Goal: Task Accomplishment & Management: Manage account settings

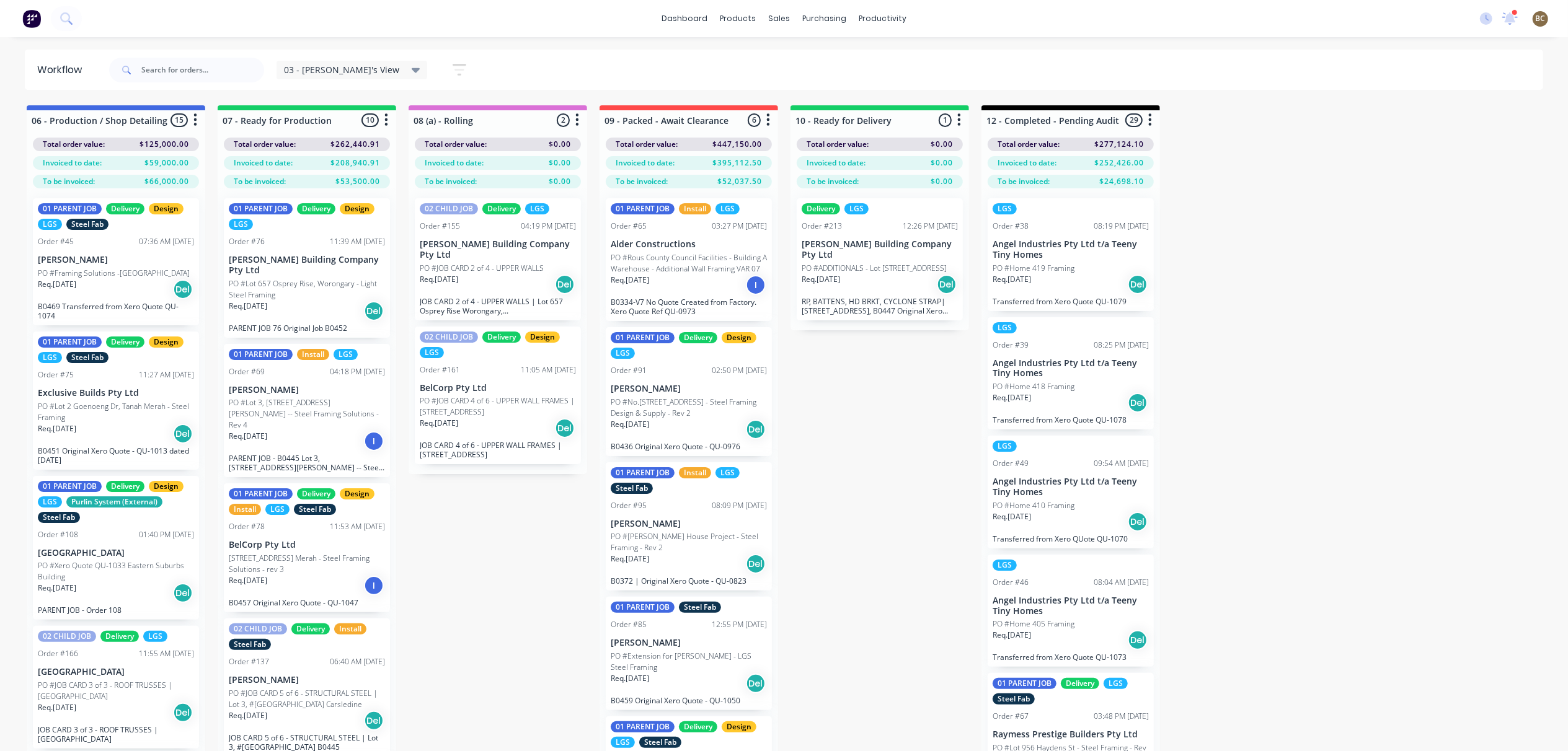
scroll to position [1396, 0]
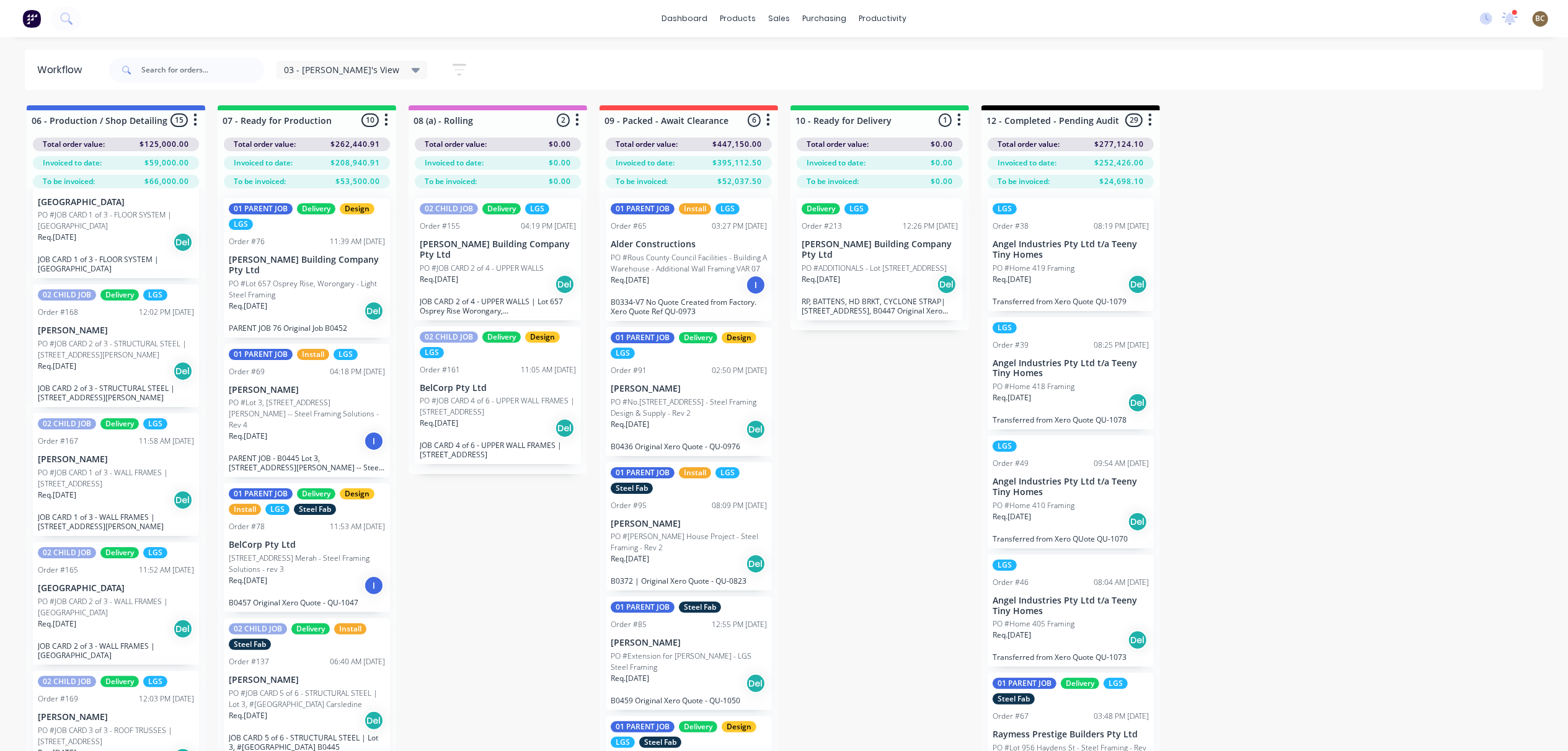
click at [906, 304] on p "RP, BATTENS, HD BRKT, CYCLONE STRAP| [STREET_ADDRESS], B0447 Original Xero Quot…" at bounding box center [880, 306] width 157 height 19
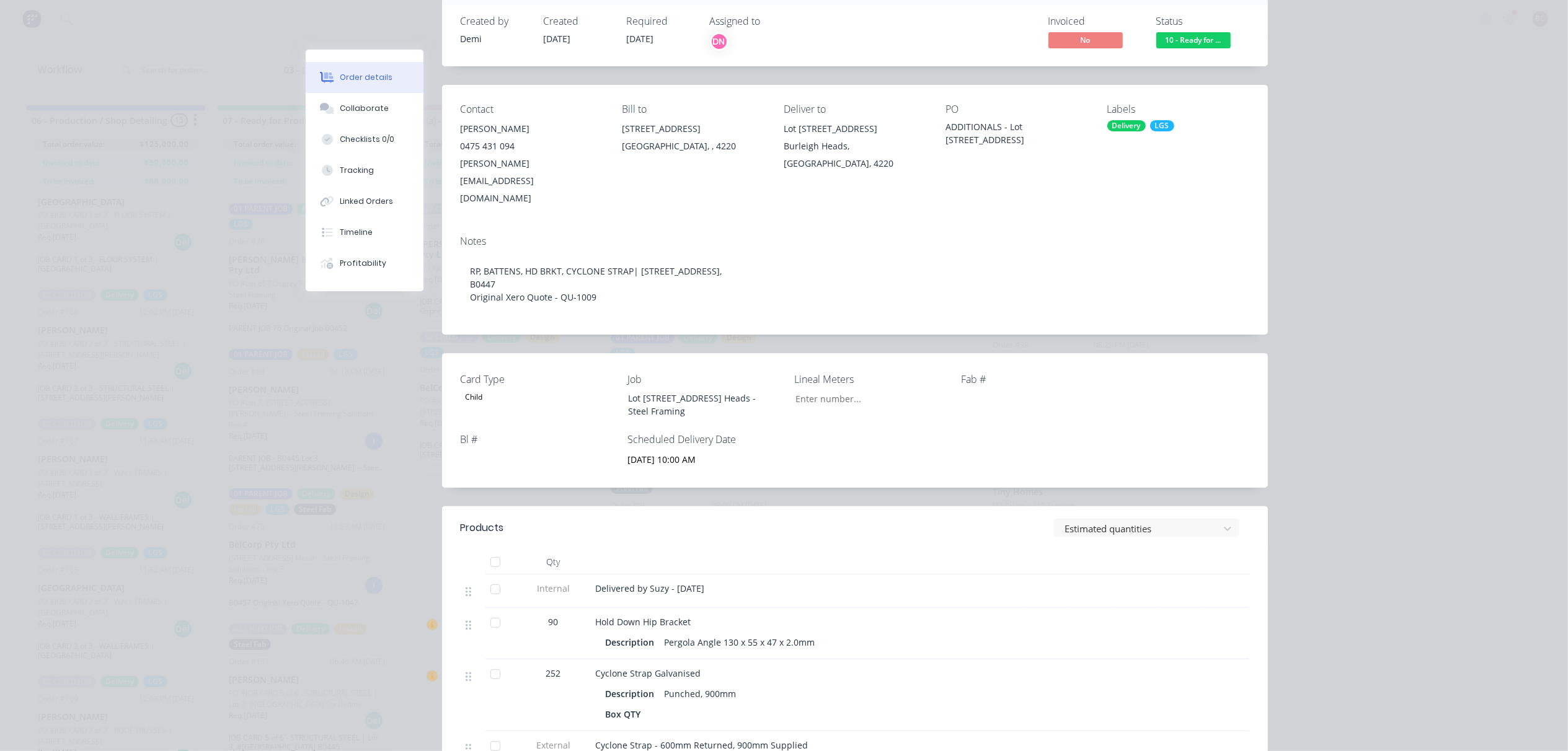
scroll to position [248, 0]
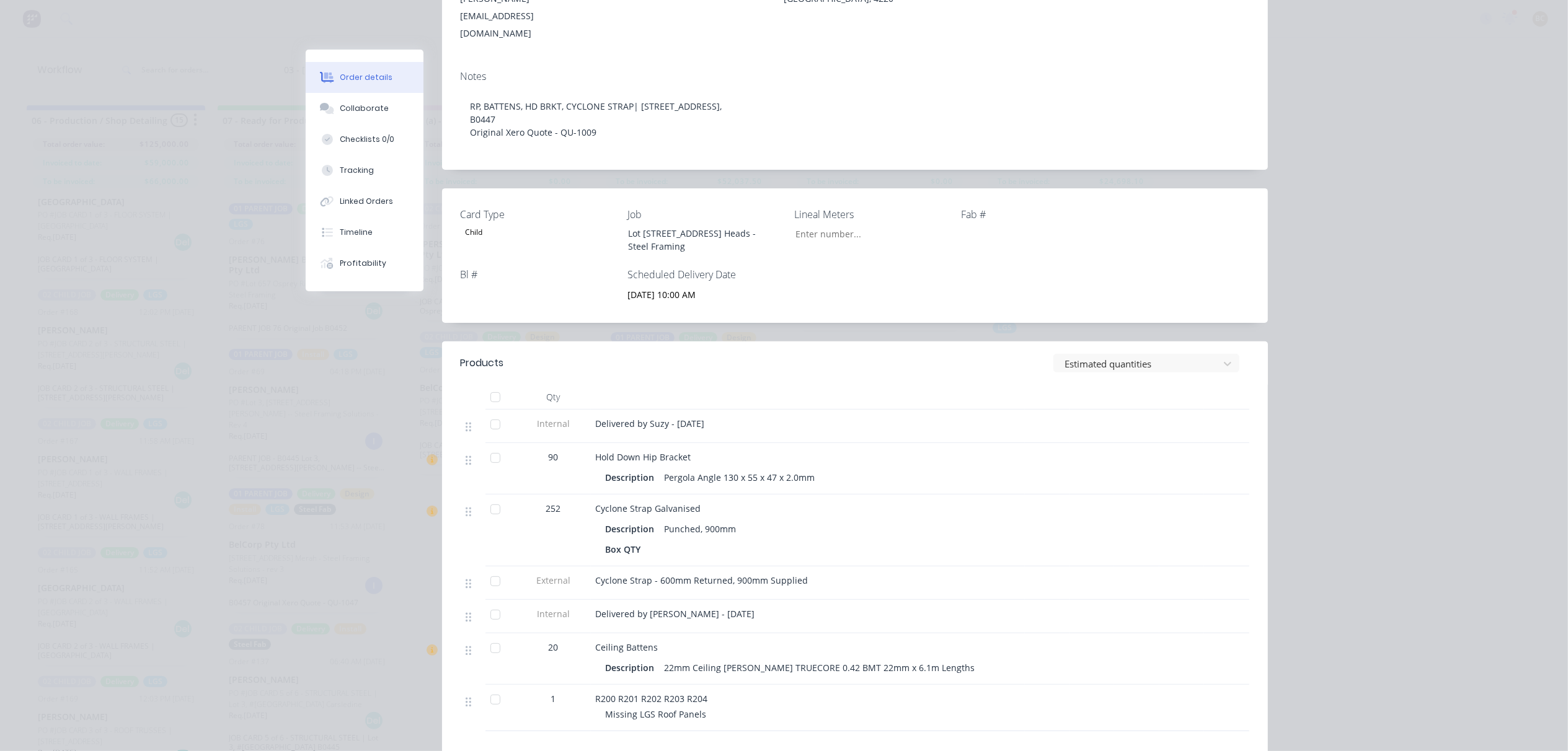
click at [487, 636] on div at bounding box center [495, 648] width 24 height 24
click at [489, 688] on div at bounding box center [495, 699] width 24 height 24
click at [485, 688] on div at bounding box center [495, 699] width 24 height 24
click at [485, 636] on div at bounding box center [495, 648] width 24 height 24
click at [487, 603] on div at bounding box center [495, 614] width 24 height 24
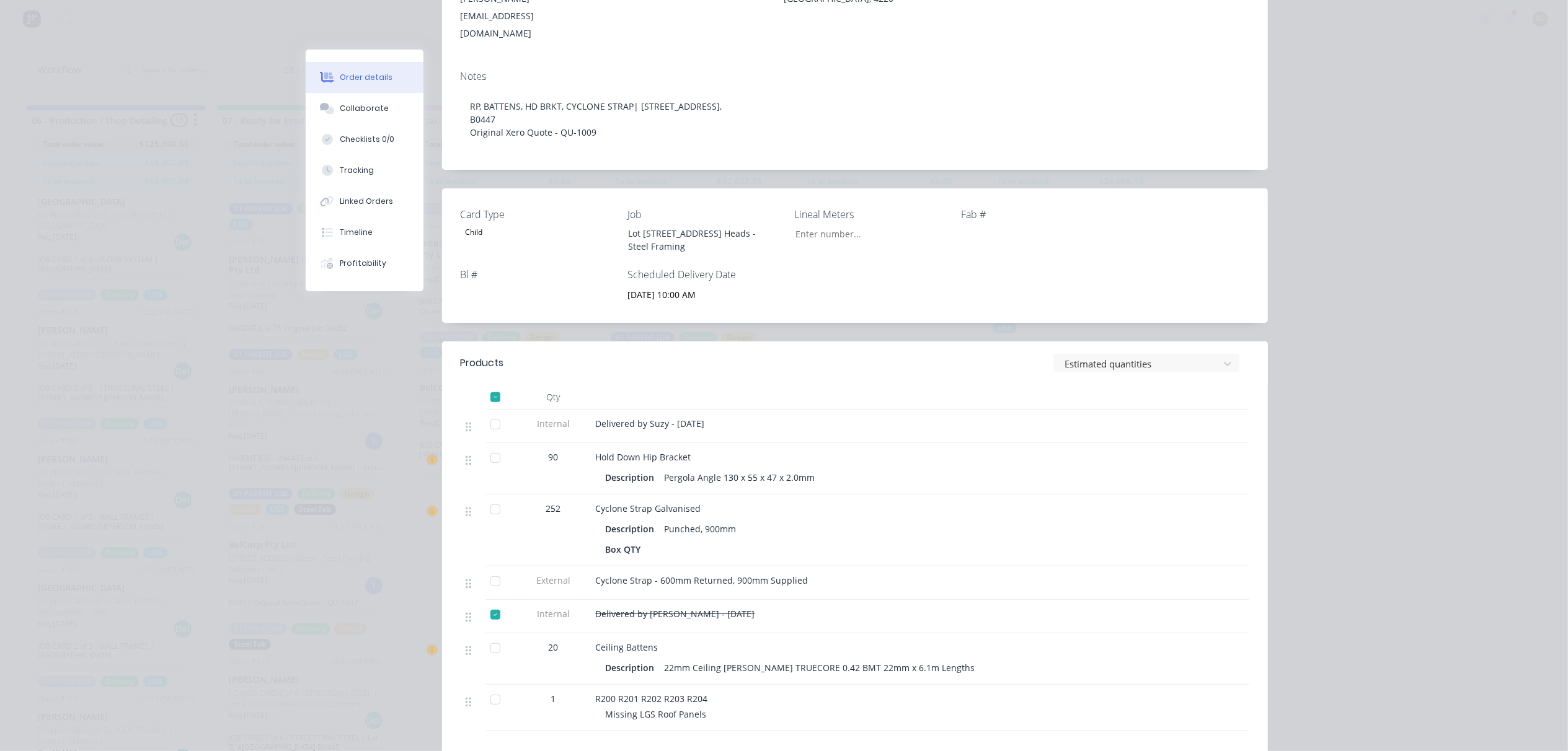
click at [487, 603] on div at bounding box center [495, 614] width 24 height 24
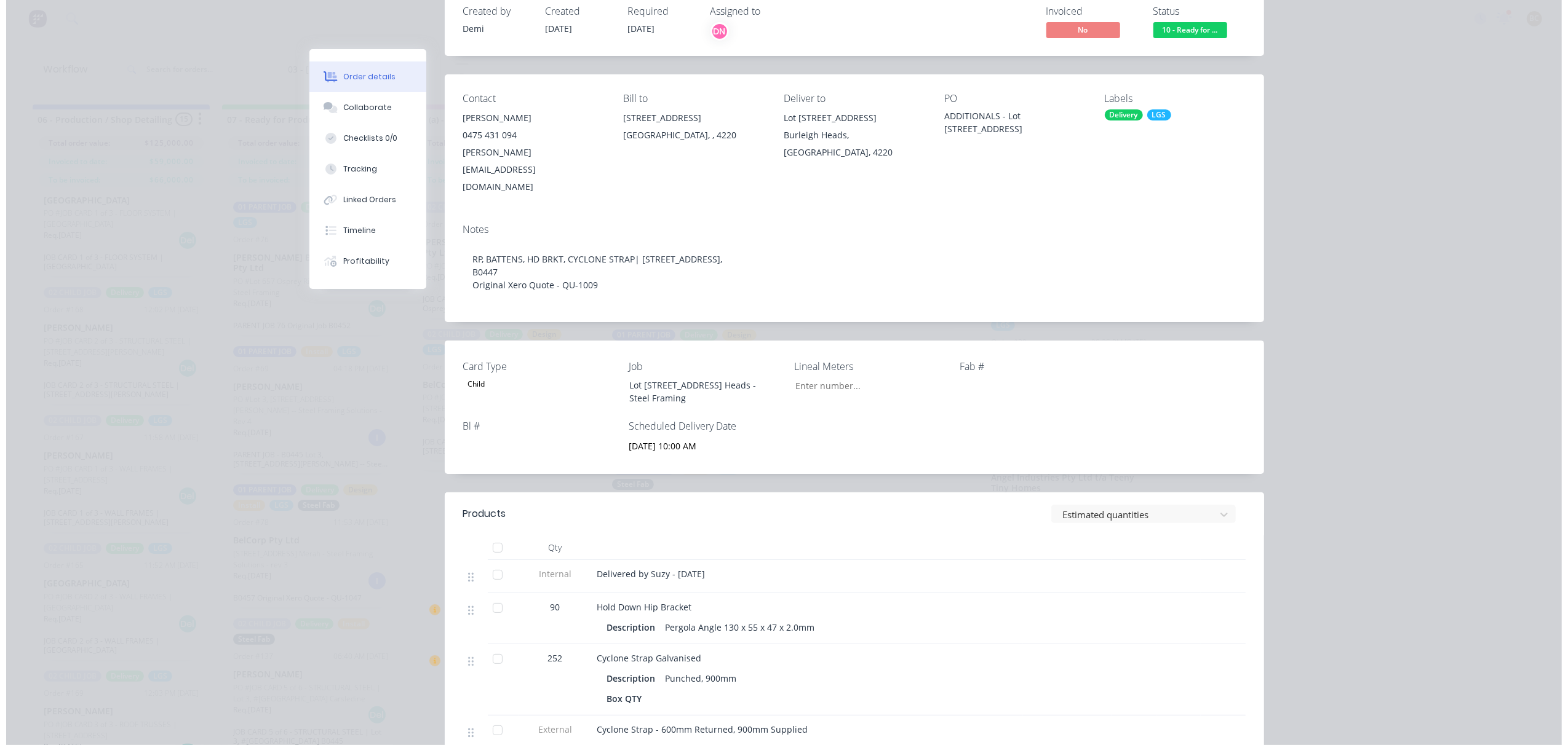
scroll to position [0, 0]
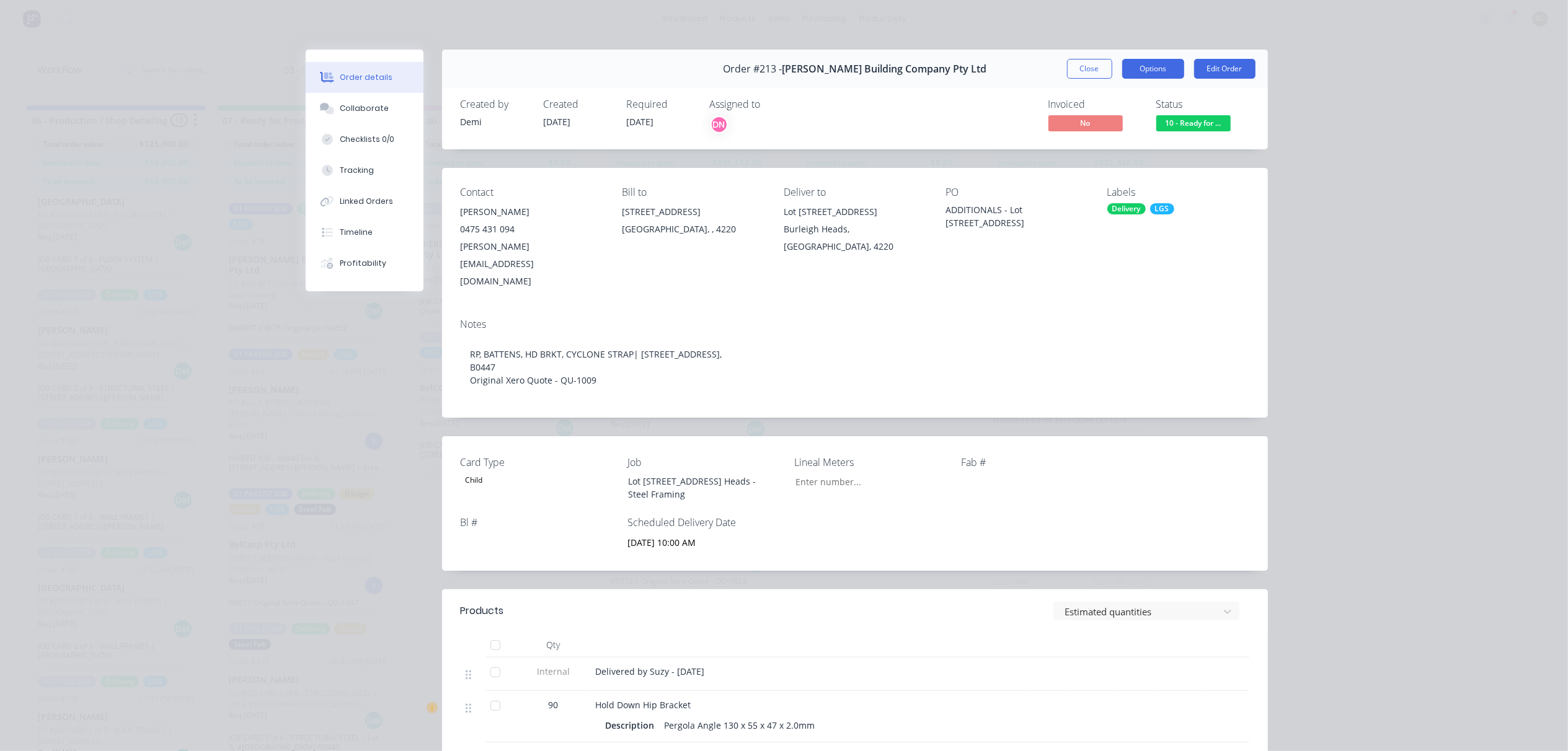
click at [1154, 72] on button "Options" at bounding box center [1153, 69] width 62 height 20
click at [1134, 152] on div "Delivery Docket" at bounding box center [1119, 150] width 108 height 18
click at [1124, 170] on div "Custom" at bounding box center [1119, 176] width 108 height 18
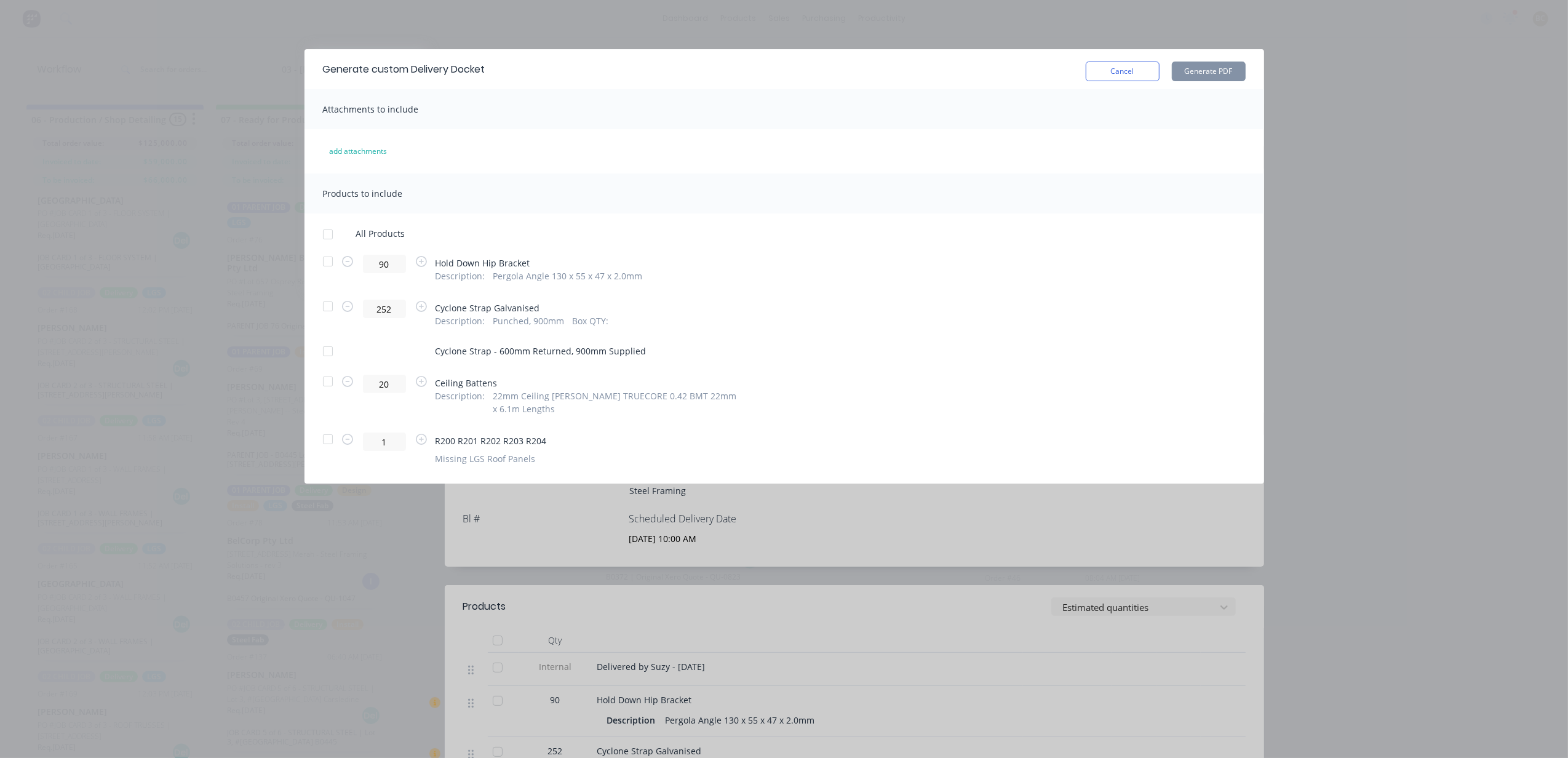
click at [323, 380] on div at bounding box center [327, 381] width 24 height 24
click at [328, 442] on div at bounding box center [327, 438] width 24 height 24
click at [1220, 70] on button "Generate PDF" at bounding box center [1209, 71] width 74 height 20
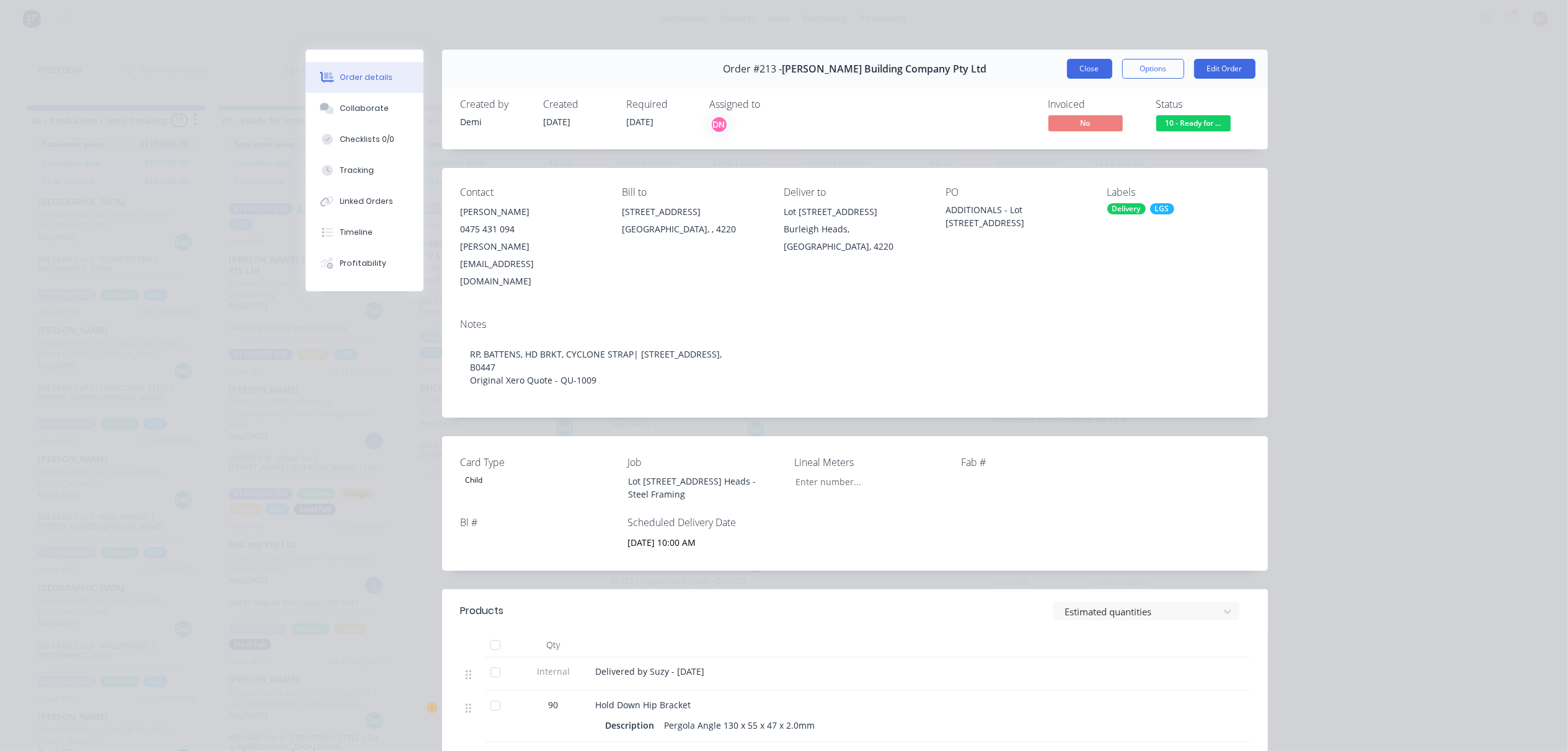
click at [1067, 71] on button "Close" at bounding box center [1090, 69] width 45 height 20
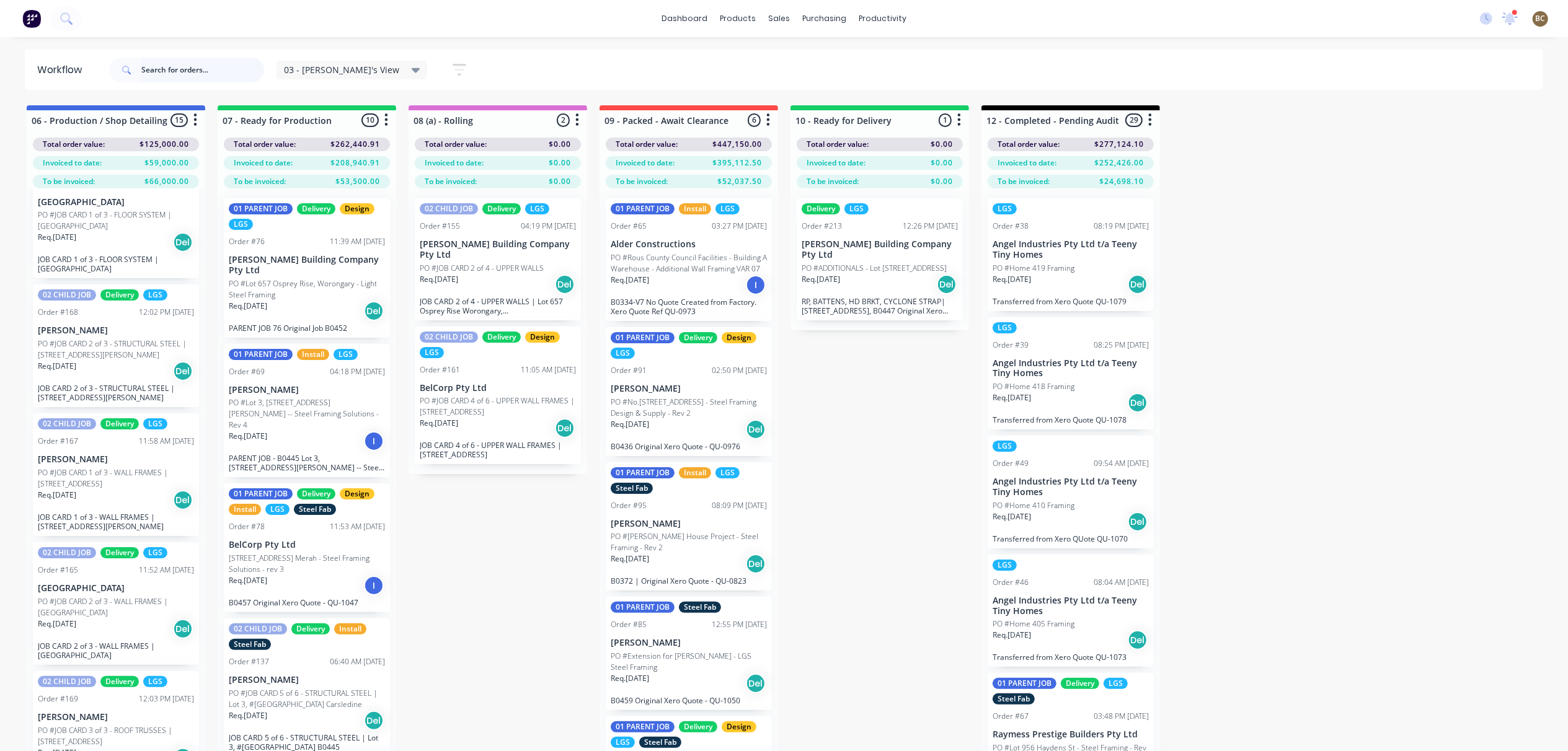
click at [201, 64] on input "text" at bounding box center [203, 70] width 123 height 24
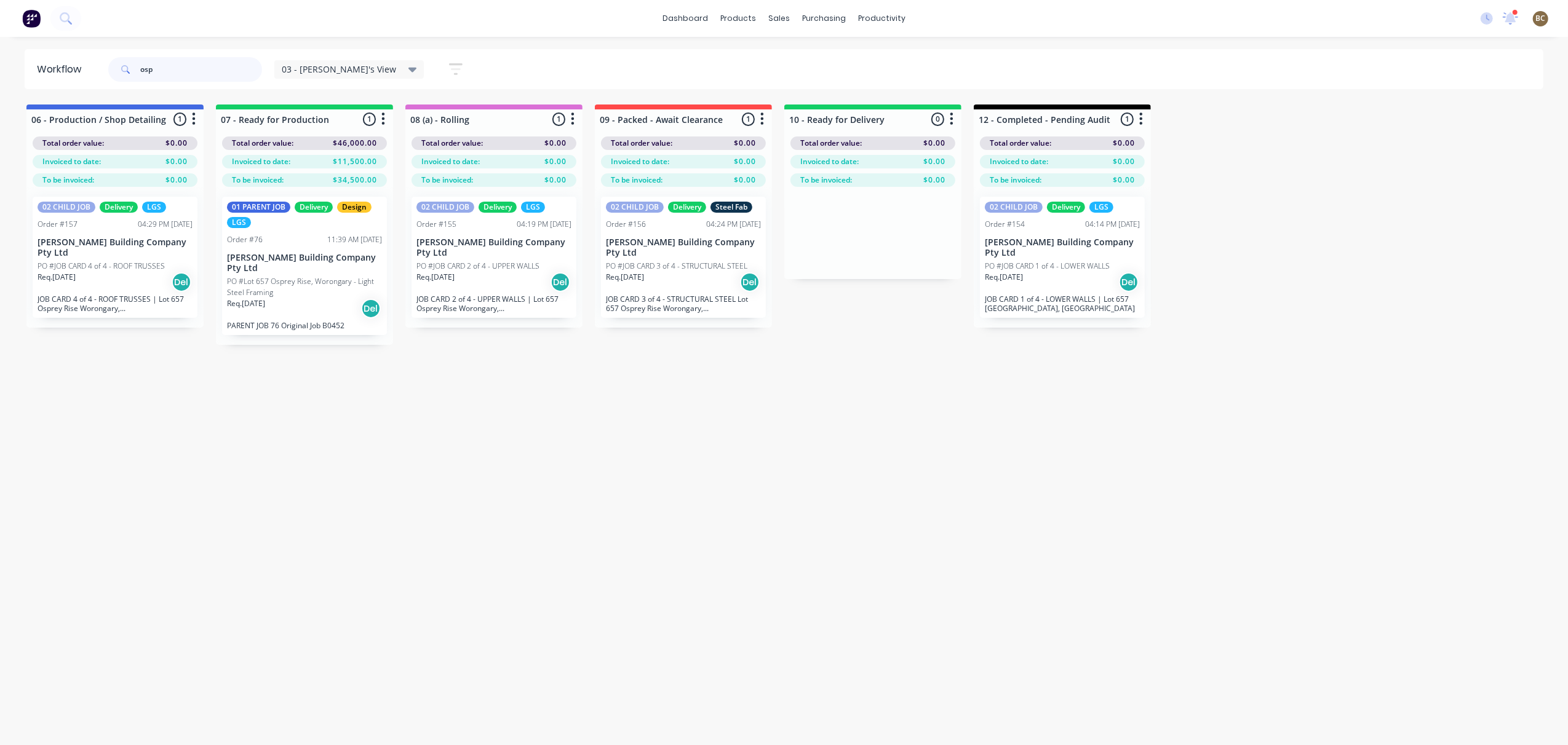
type input "osp"
click at [694, 302] on p "JOB CARD 3 of 4 - STRUCTURAL STEEL Lot 657 Osprey Rise Worongary, [GEOGRAPHIC_D…" at bounding box center [683, 303] width 155 height 19
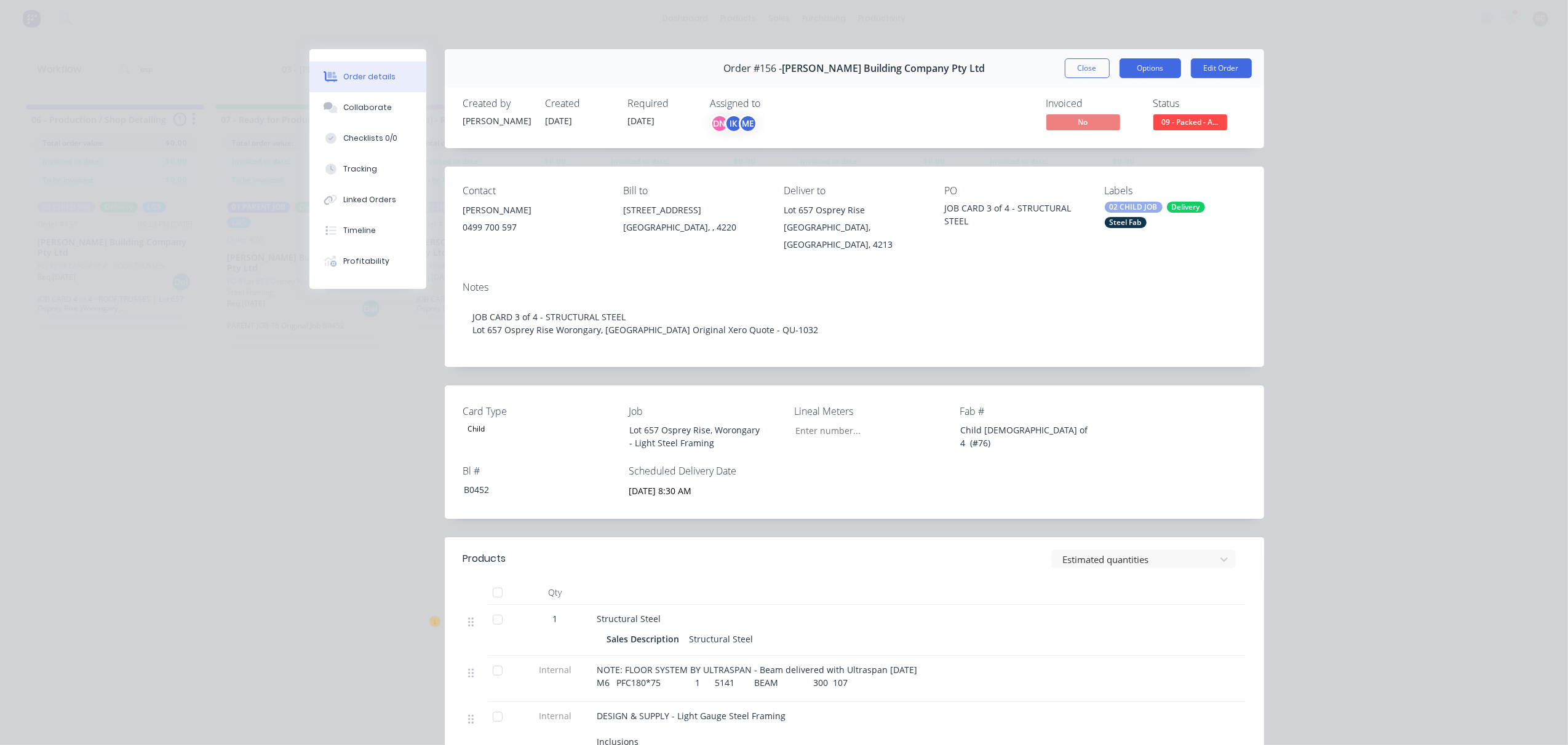
click at [1141, 71] on button "Options" at bounding box center [1150, 68] width 61 height 20
click at [1088, 151] on div "Delivery Docket" at bounding box center [1115, 149] width 107 height 18
click at [1106, 162] on button "Custom" at bounding box center [1116, 172] width 129 height 24
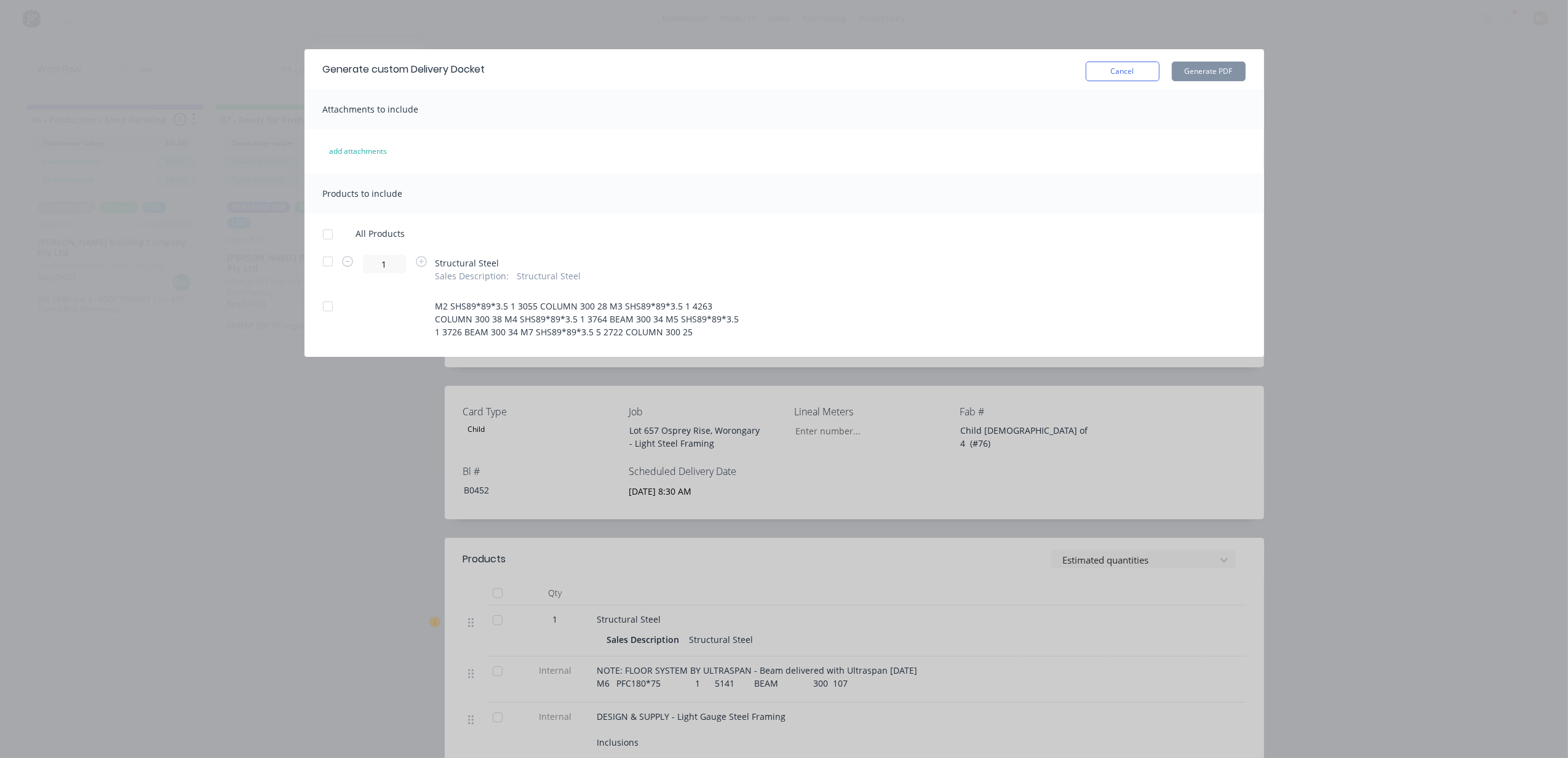
click at [335, 307] on div at bounding box center [327, 305] width 24 height 24
click at [1200, 71] on button "Generate PDF" at bounding box center [1209, 71] width 74 height 20
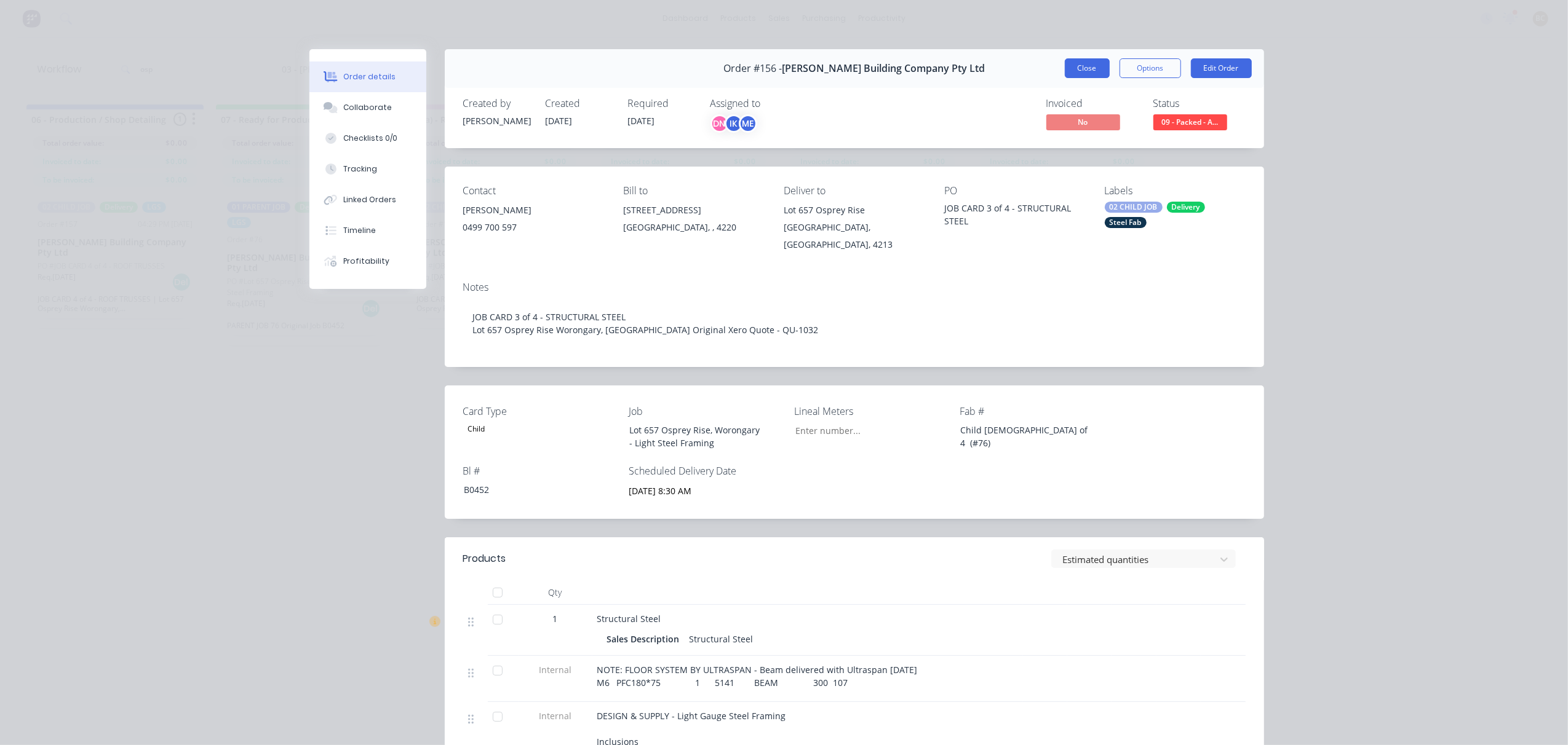
click at [1082, 61] on button "Close" at bounding box center [1088, 68] width 45 height 20
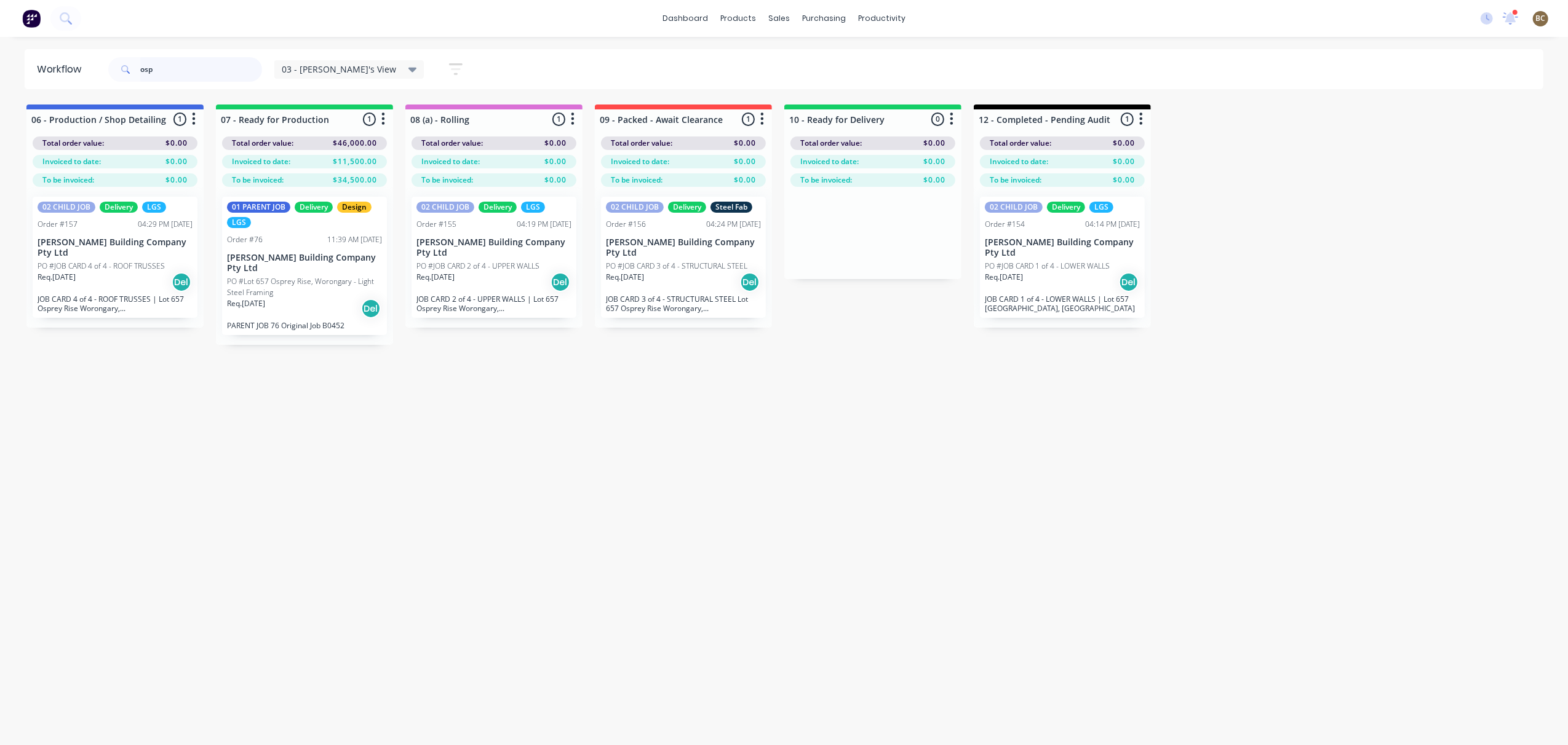
drag, startPoint x: 158, startPoint y: 66, endPoint x: 87, endPoint y: 97, distance: 77.5
click at [89, 97] on div "Workflow osp 03 - [PERSON_NAME]'s View Save new view None edit 04 - [PERSON_NAM…" at bounding box center [784, 385] width 1568 height 671
click at [930, 460] on div "Workflow 03 - [PERSON_NAME]'s View Save new view None edit 04 - [PERSON_NAME] V…" at bounding box center [784, 385] width 1568 height 671
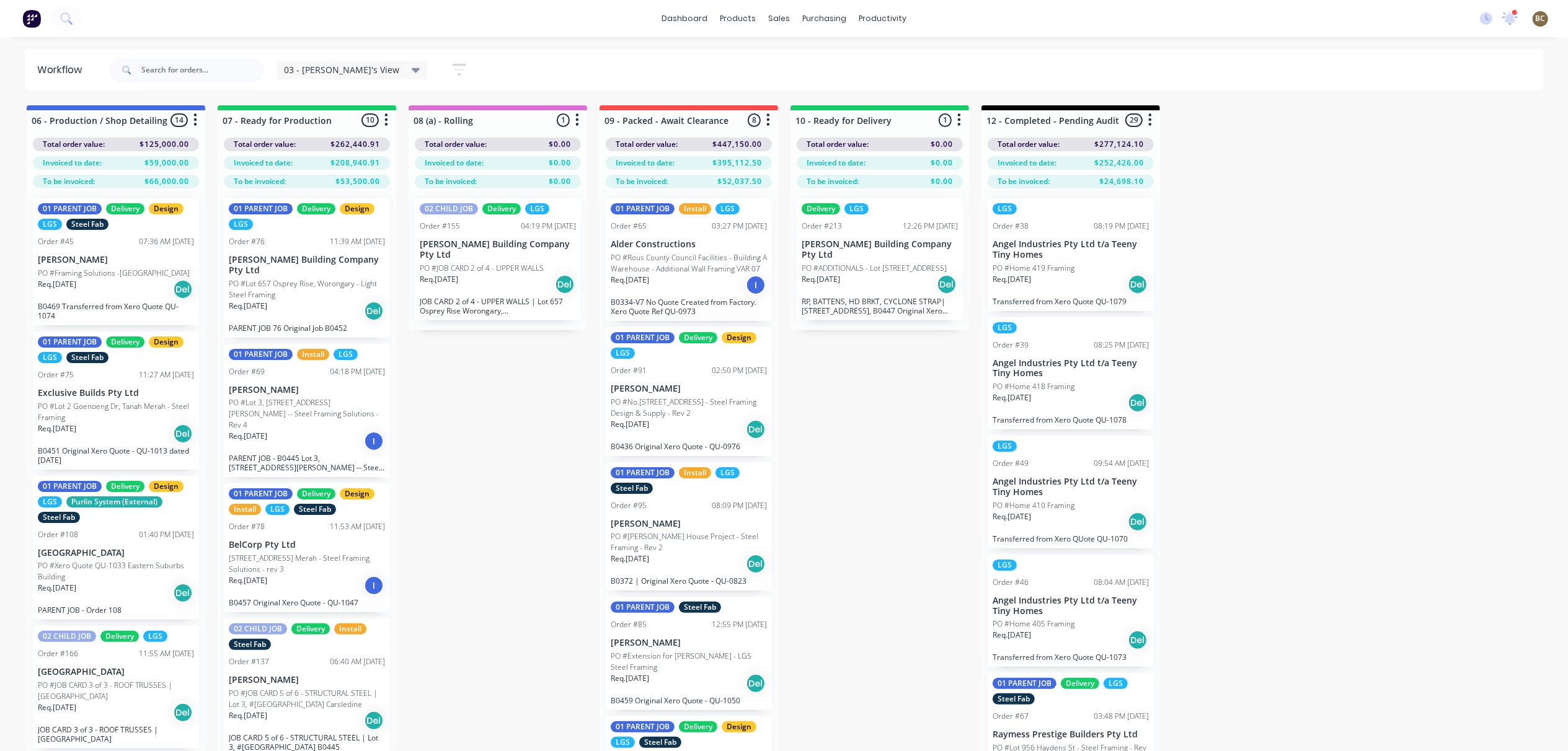
click at [878, 303] on p "RP, BATTENS, HD BRKT, CYCLONE STRAP| [STREET_ADDRESS], B0447 Original Xero Quot…" at bounding box center [880, 306] width 157 height 19
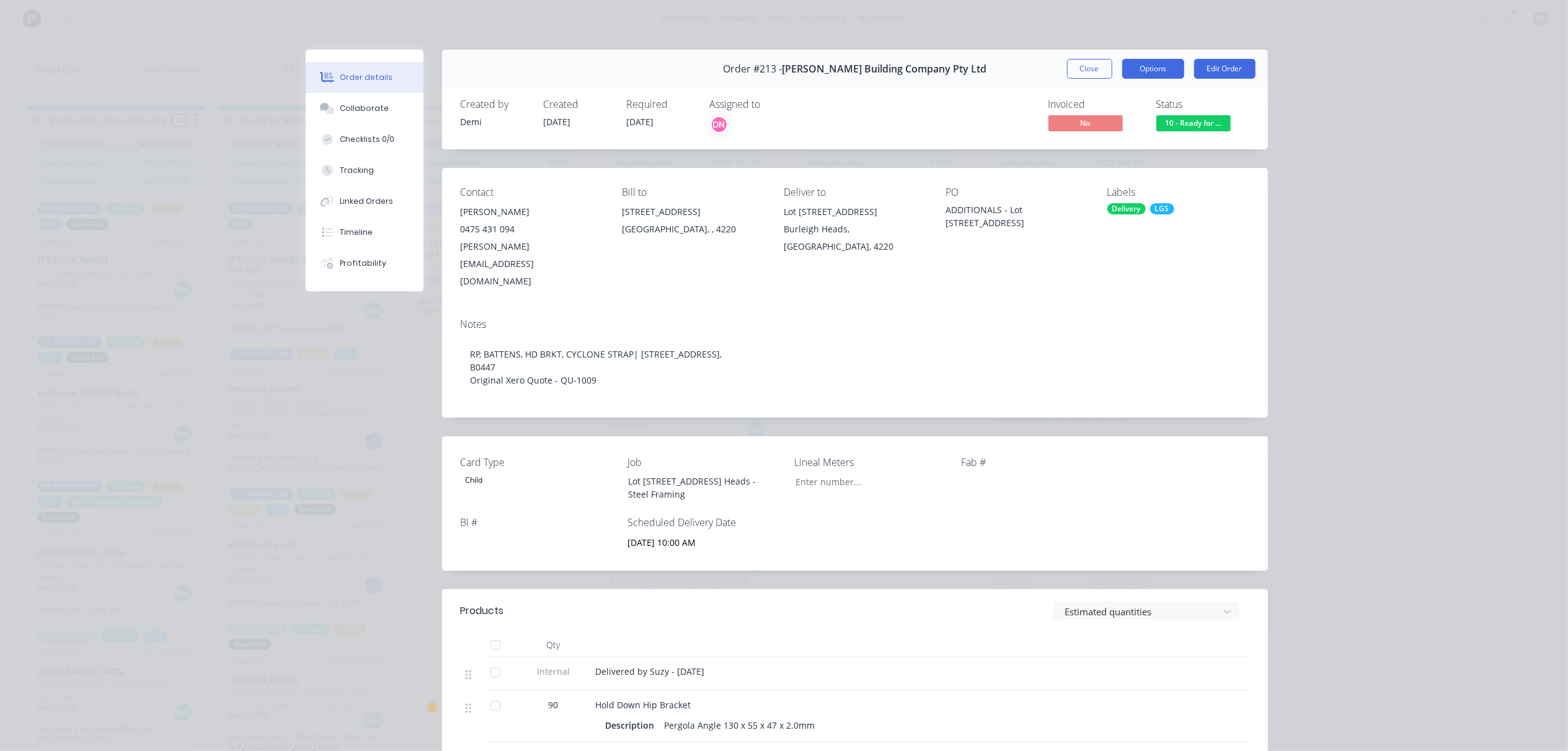
click at [1152, 70] on button "Options" at bounding box center [1153, 69] width 62 height 20
click at [1085, 144] on div "Delivery Docket" at bounding box center [1119, 150] width 108 height 18
click at [1090, 176] on div "Custom" at bounding box center [1119, 176] width 108 height 18
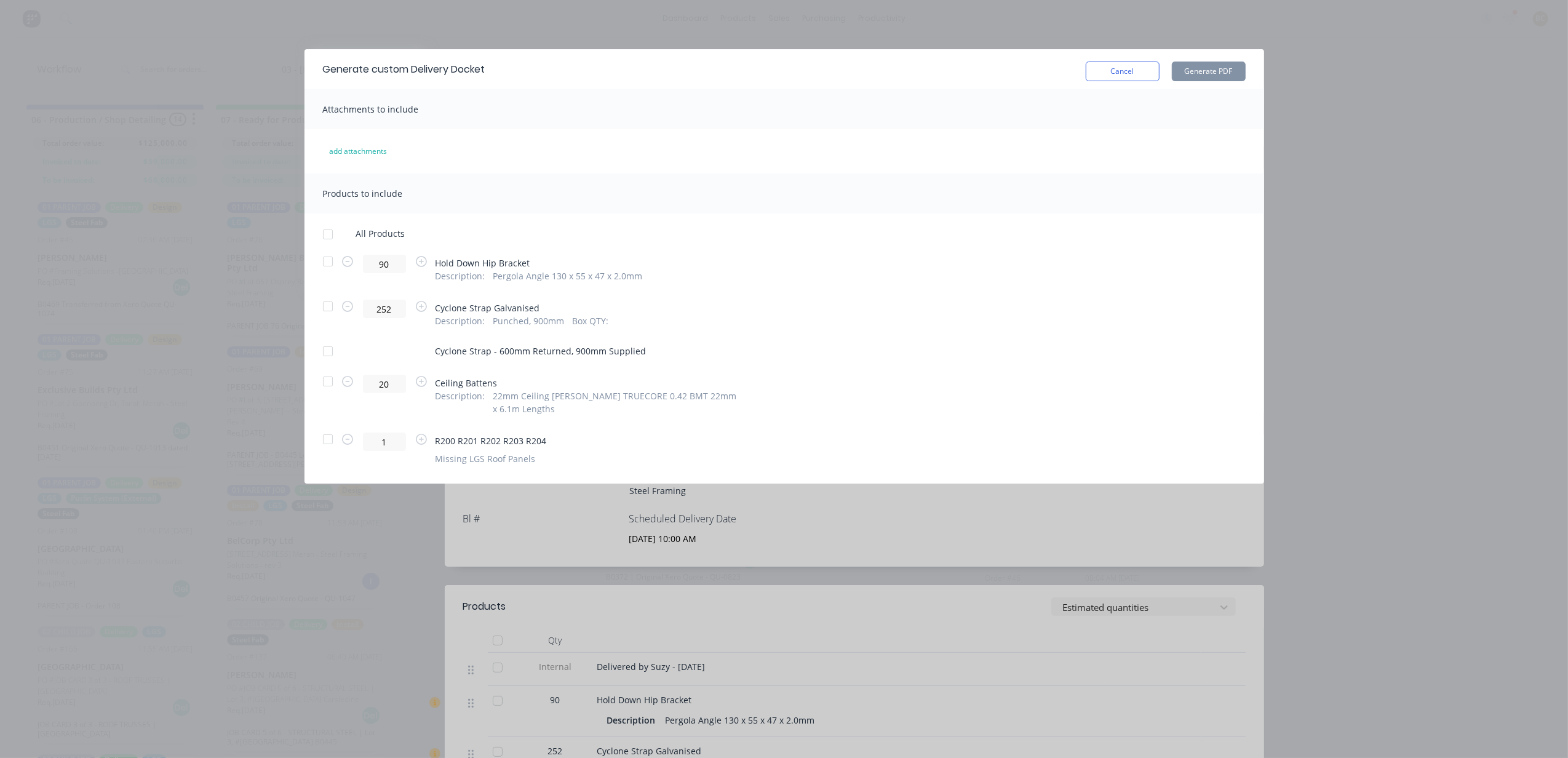
click at [325, 441] on div at bounding box center [327, 438] width 24 height 24
click at [330, 387] on div at bounding box center [327, 381] width 24 height 24
click at [1200, 76] on button "Generate PDF" at bounding box center [1209, 71] width 74 height 20
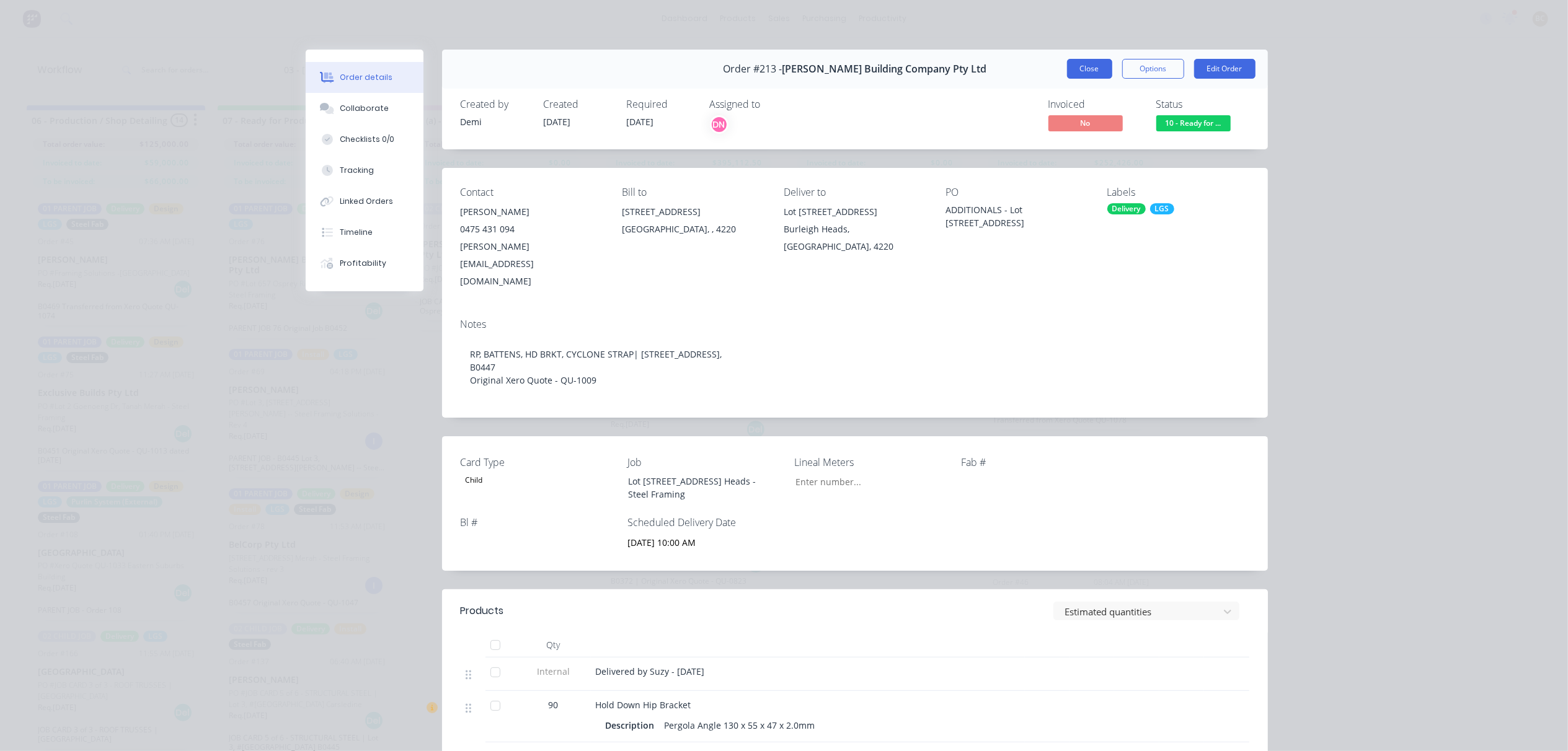
click at [1067, 66] on button "Close" at bounding box center [1090, 69] width 45 height 20
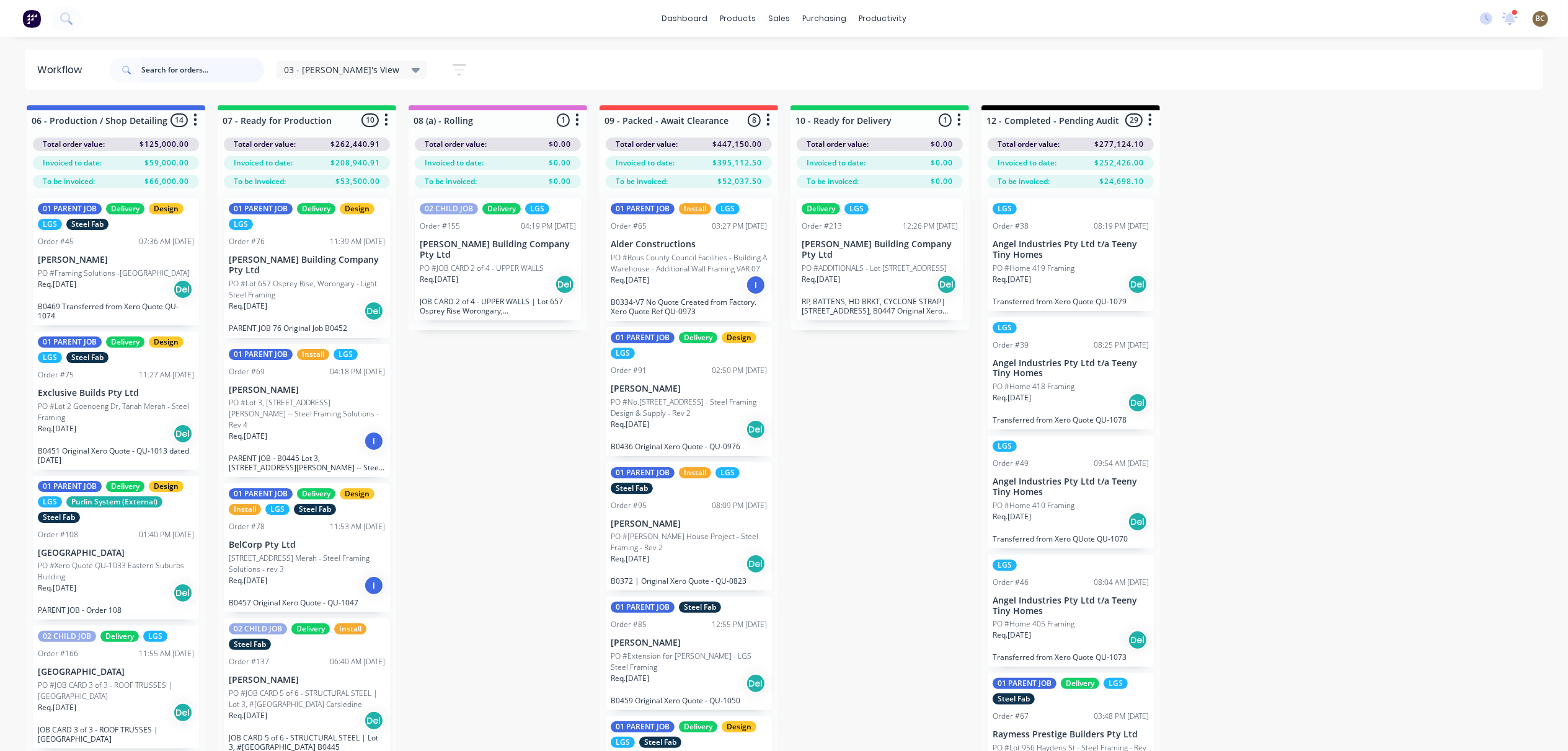
click at [182, 65] on input "text" at bounding box center [203, 70] width 123 height 24
type input "belco"
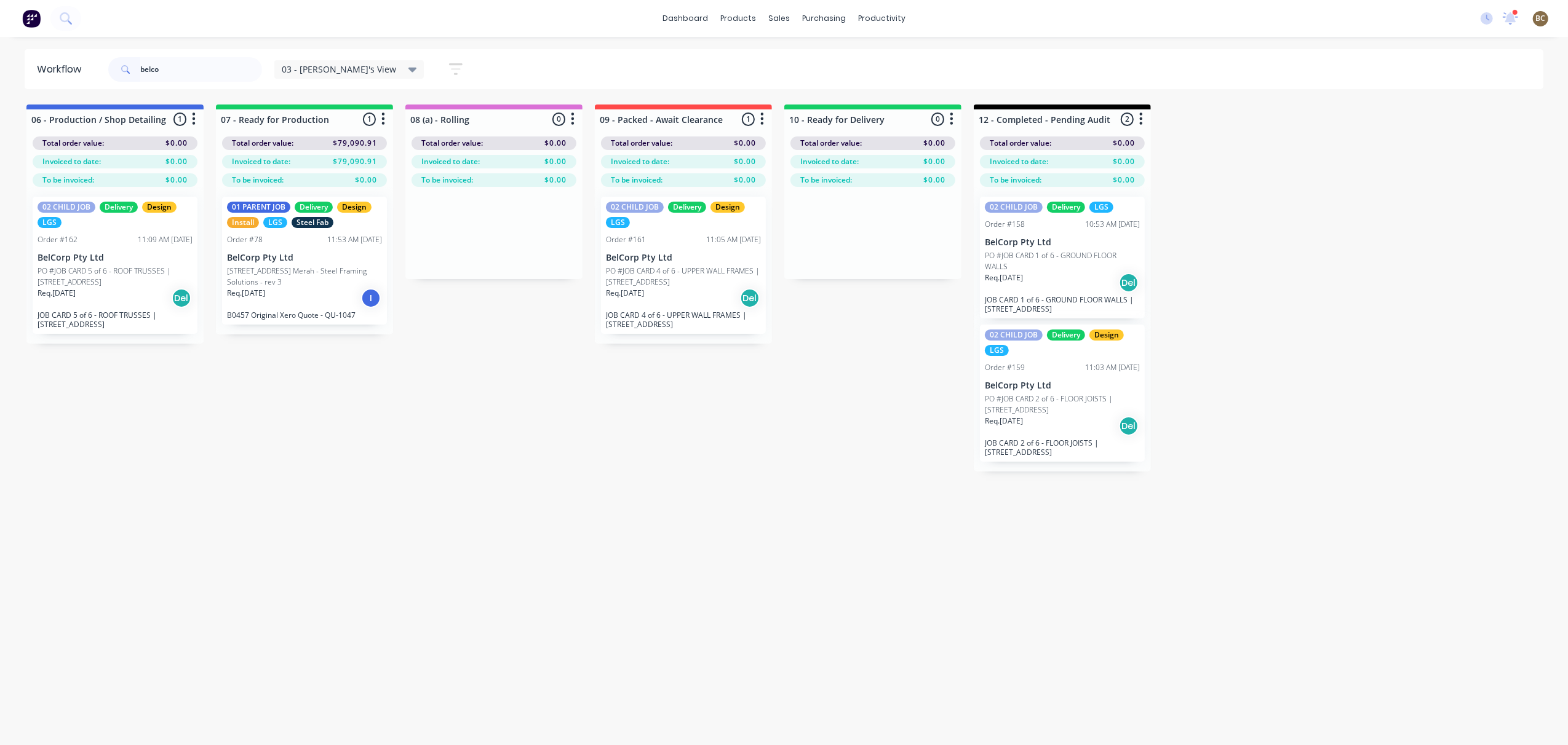
click at [680, 291] on div "Req. [DATE] Del" at bounding box center [683, 298] width 155 height 21
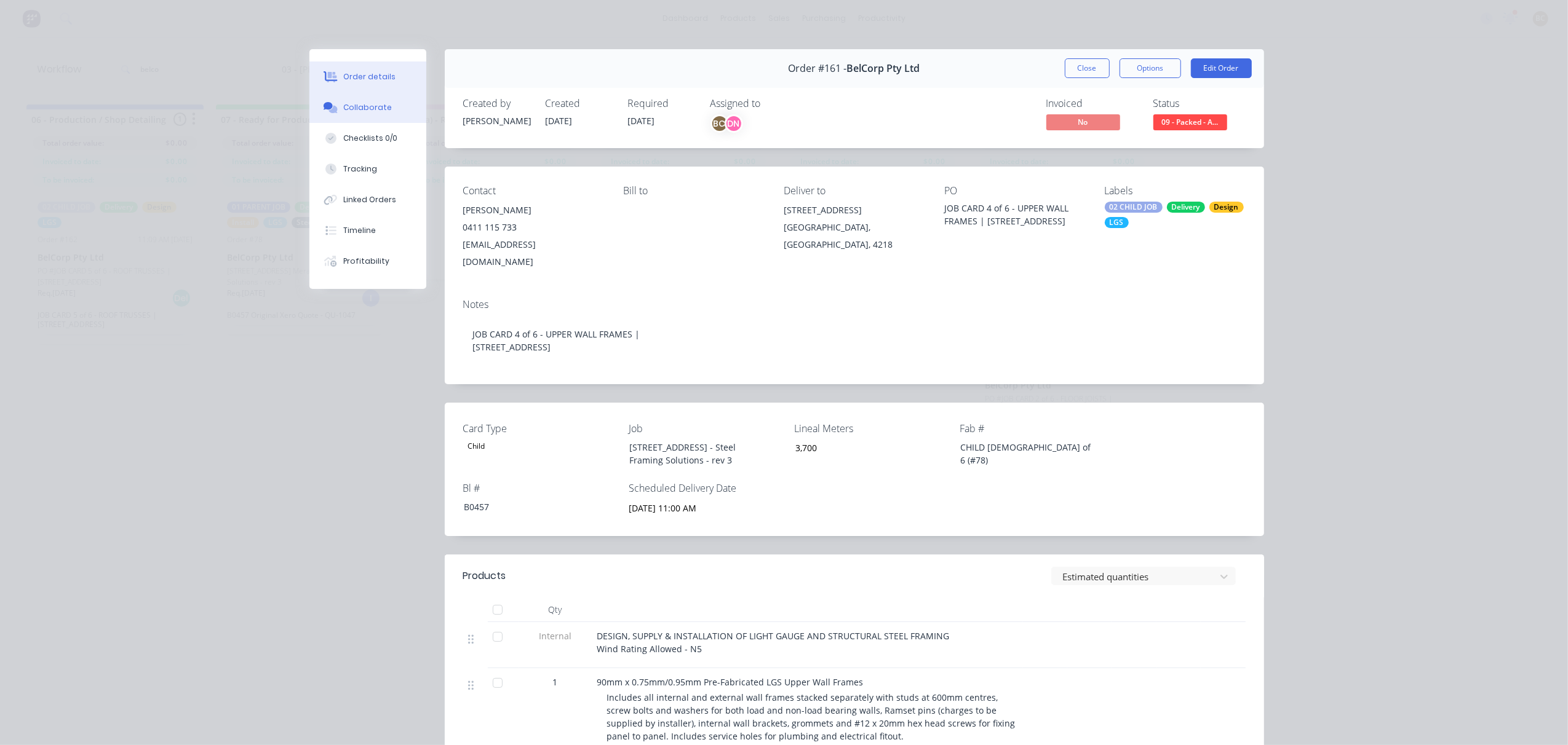
click at [372, 110] on div "Collaborate" at bounding box center [367, 108] width 48 height 11
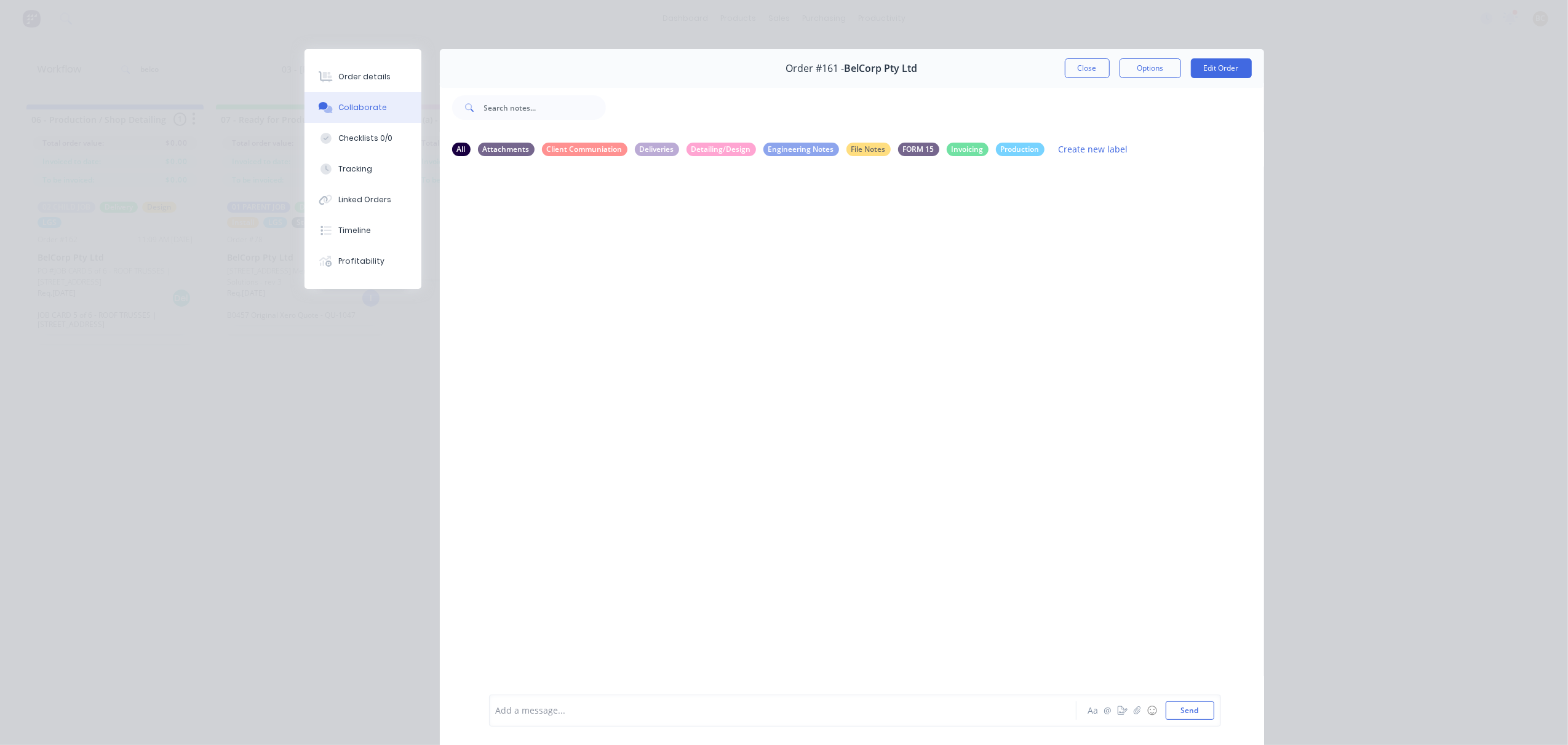
click at [956, 284] on div at bounding box center [852, 430] width 824 height 527
drag, startPoint x: 1061, startPoint y: 54, endPoint x: 1066, endPoint y: 60, distance: 7.8
click at [1061, 55] on div "Order #161 - BelCorp Pty Ltd Close Options Edit Order" at bounding box center [852, 68] width 824 height 39
click at [1066, 60] on button "Close" at bounding box center [1088, 68] width 45 height 20
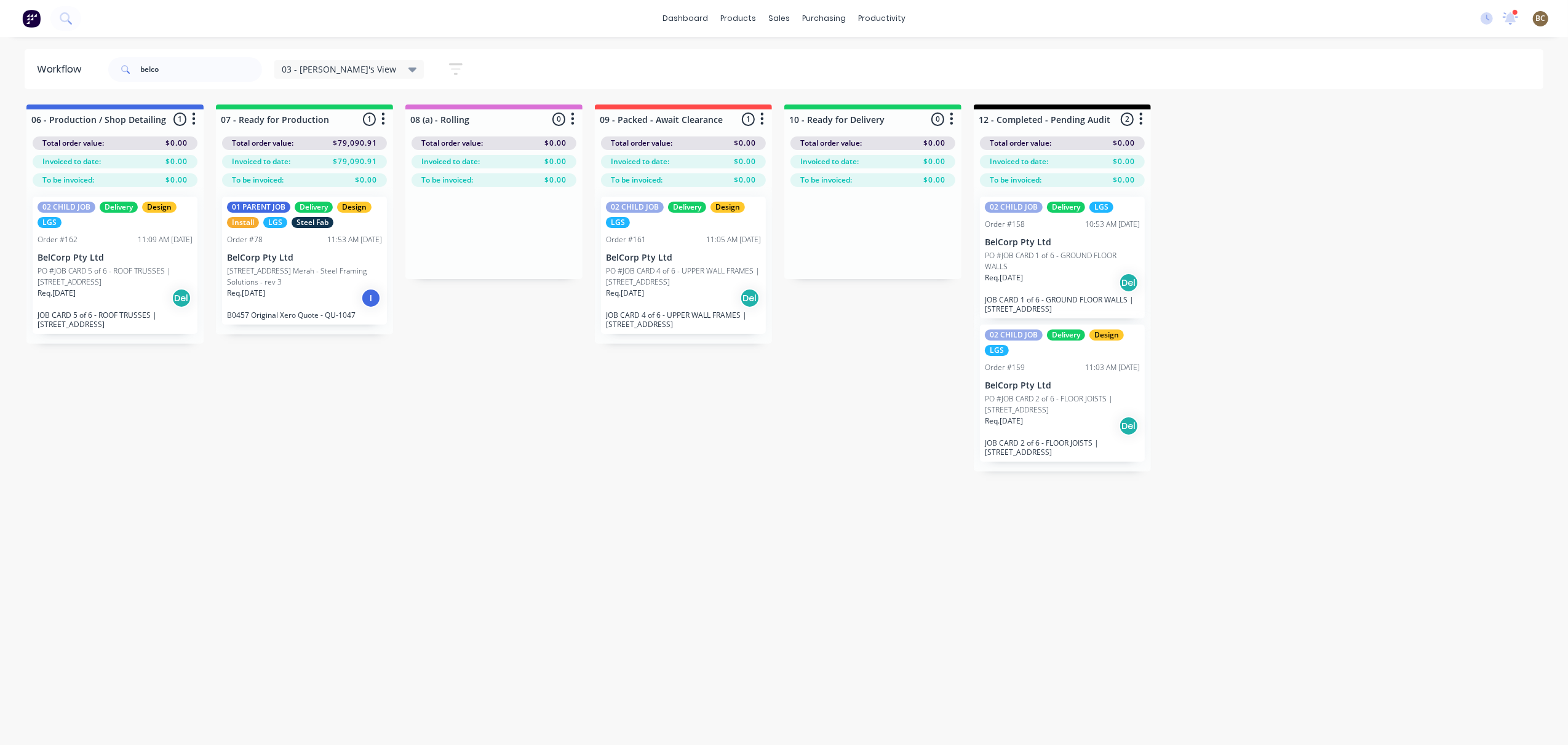
click at [1051, 286] on div "Req. [DATE] Del" at bounding box center [1061, 282] width 155 height 21
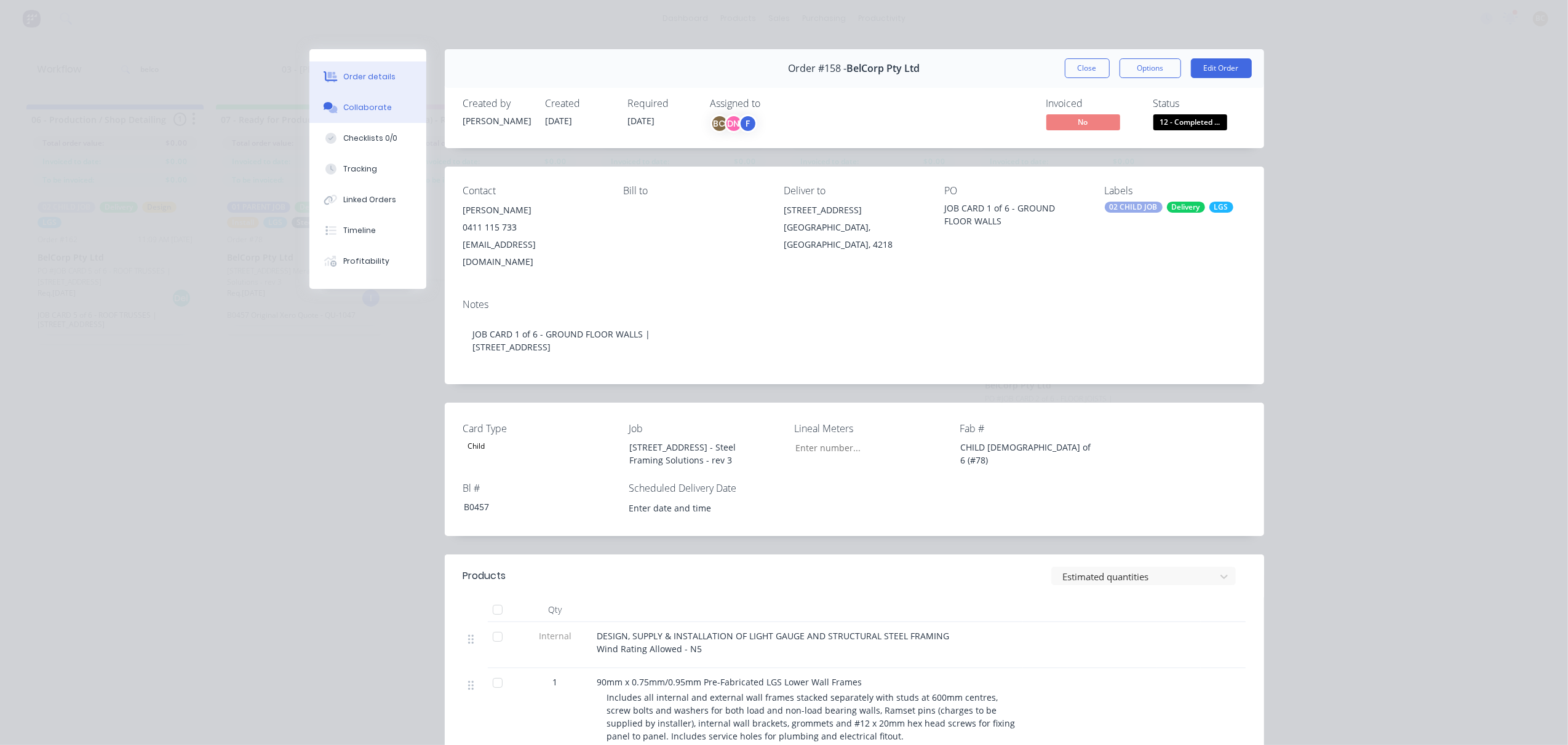
click at [383, 114] on button "Collaborate" at bounding box center [367, 108] width 117 height 31
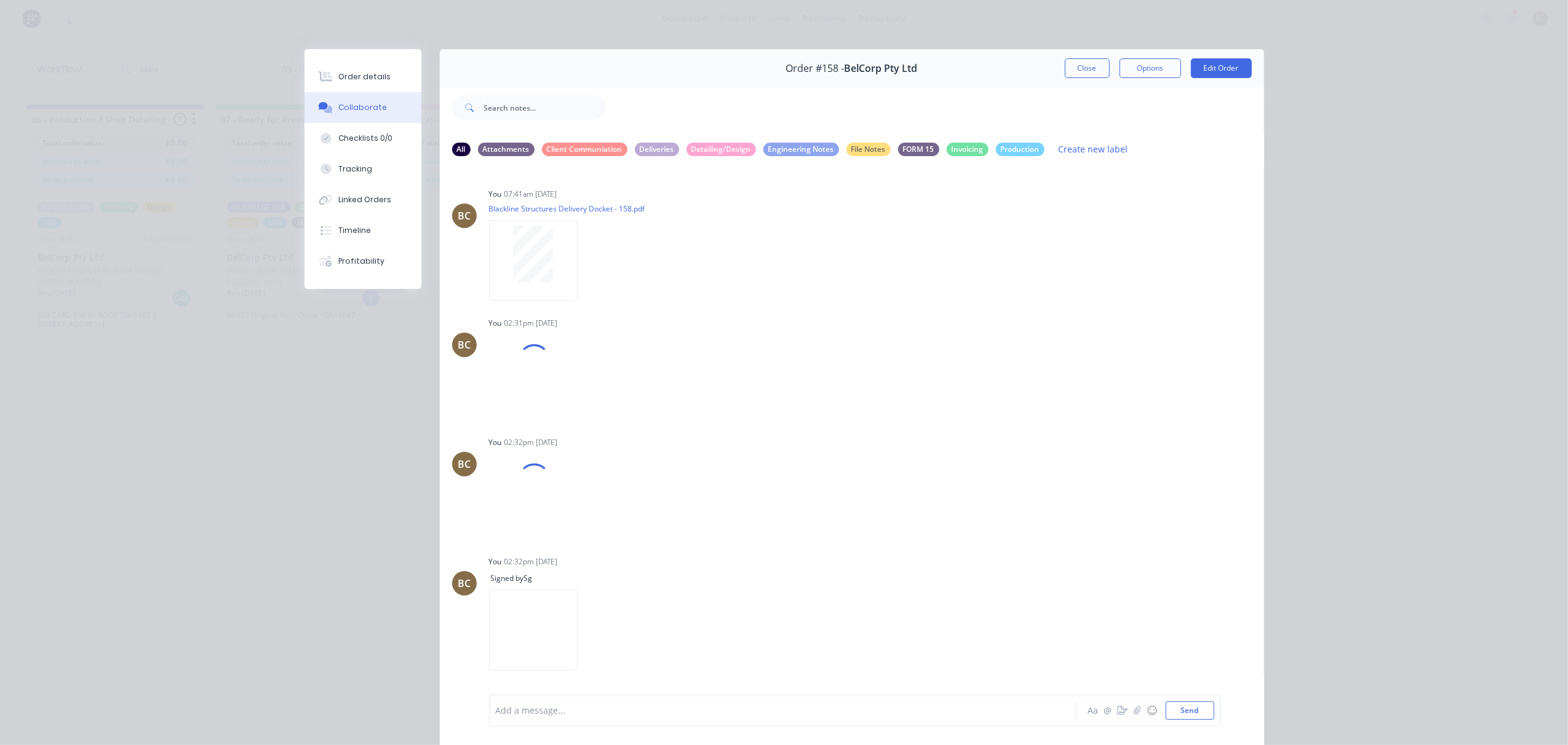
scroll to position [69, 0]
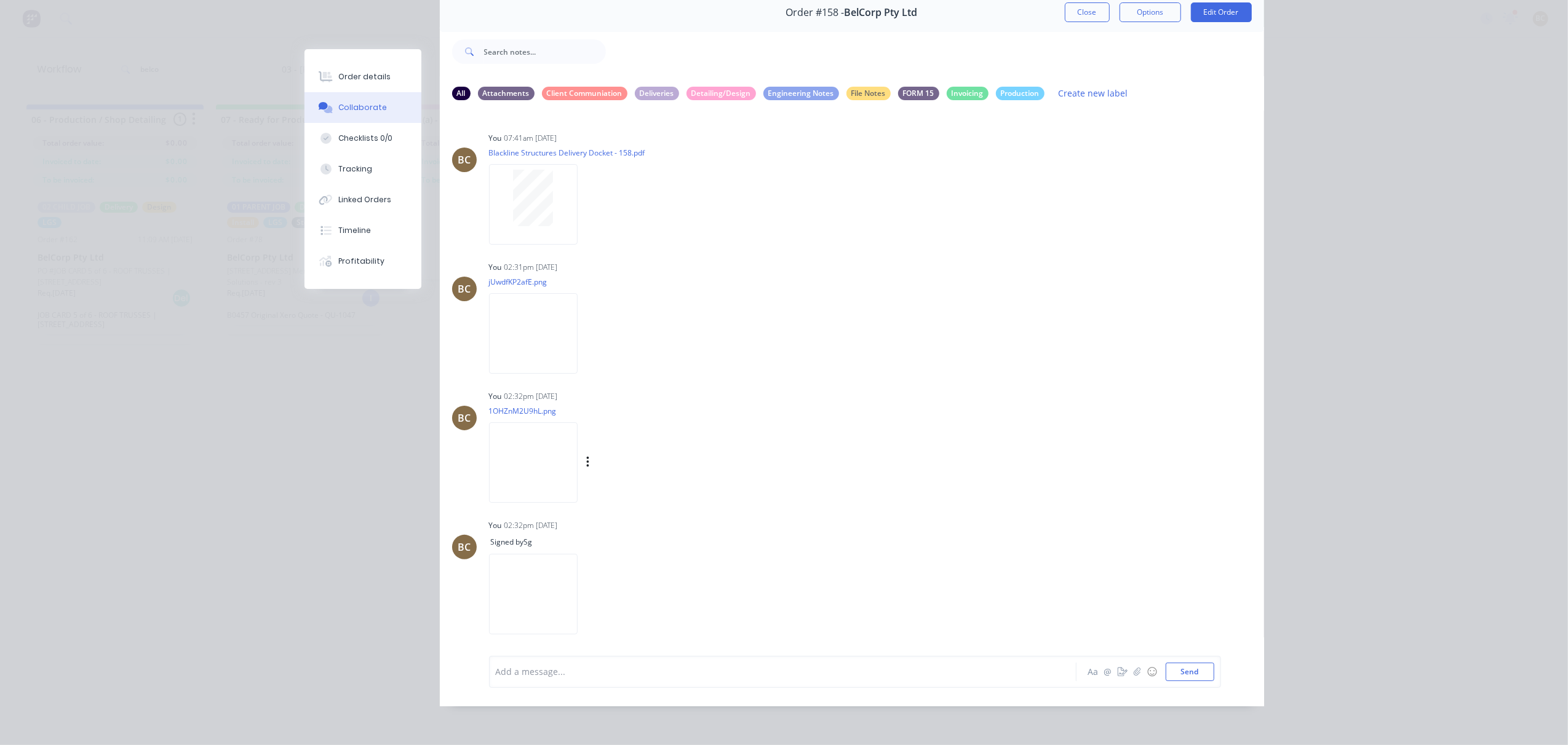
click at [573, 443] on img at bounding box center [533, 463] width 89 height 81
click at [1076, 3] on button "Close" at bounding box center [1088, 13] width 45 height 20
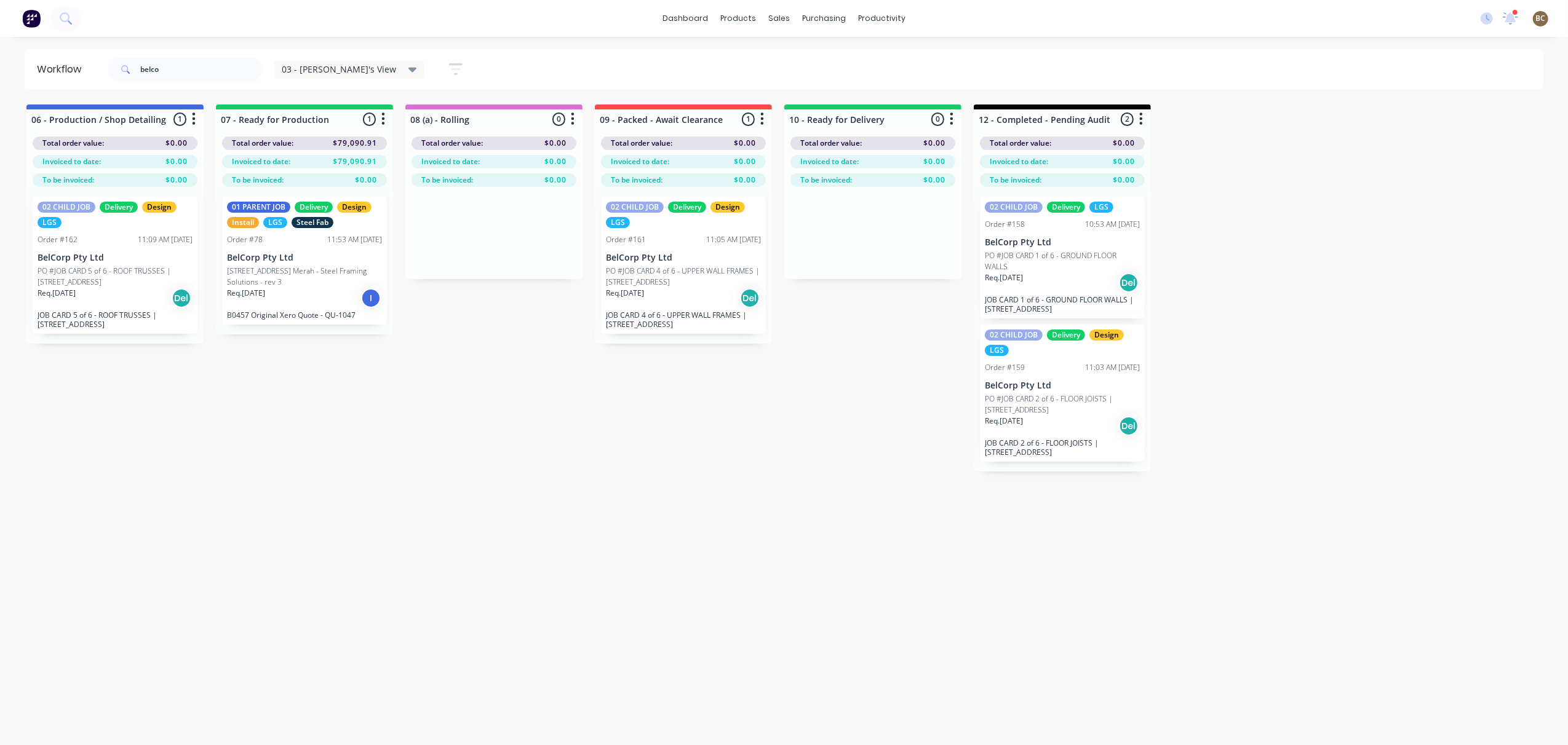
click at [1022, 289] on div "Req. [DATE] Del" at bounding box center [1061, 282] width 155 height 21
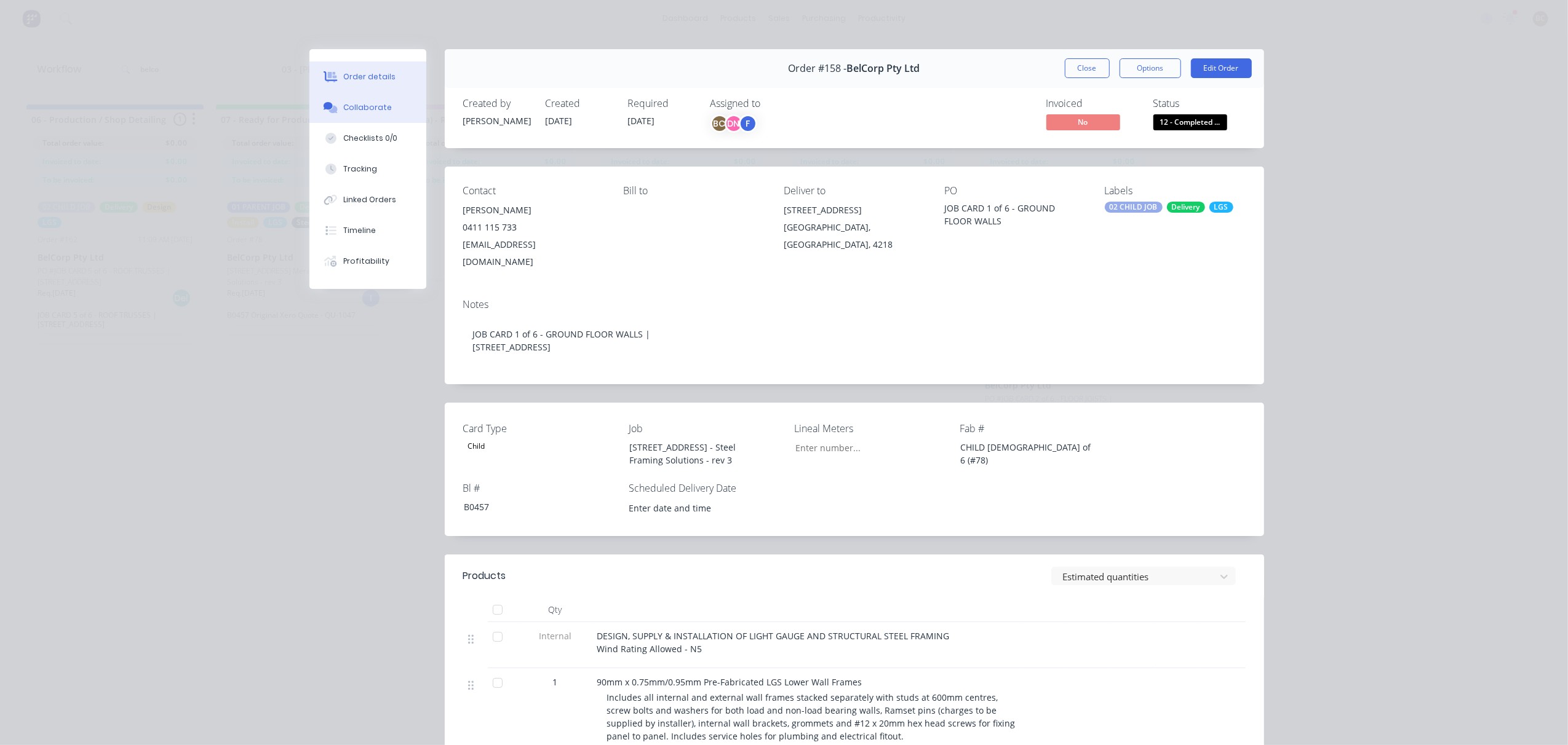
click at [377, 109] on div "Collaborate" at bounding box center [367, 108] width 48 height 11
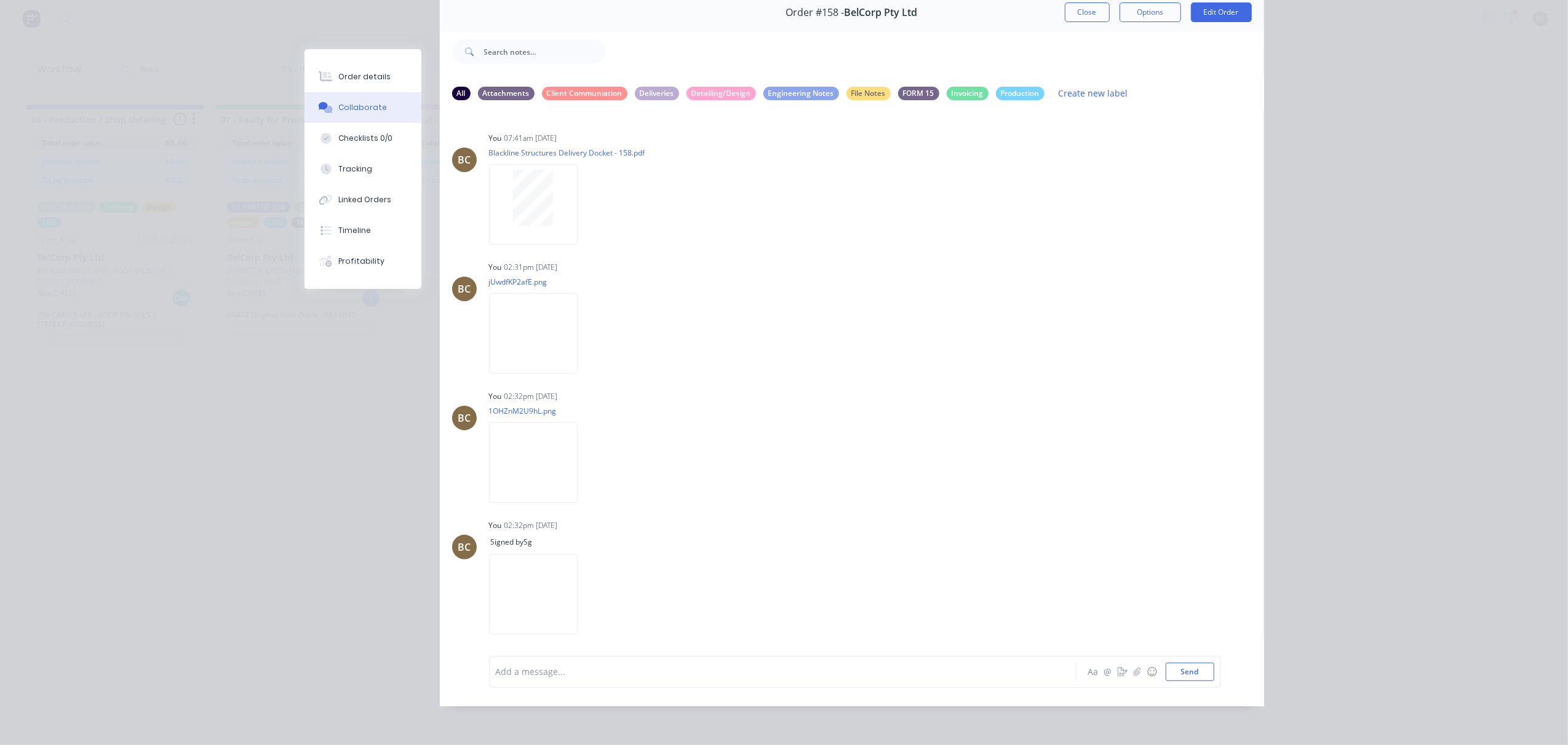
click at [1065, 4] on button "Close" at bounding box center [1088, 13] width 45 height 20
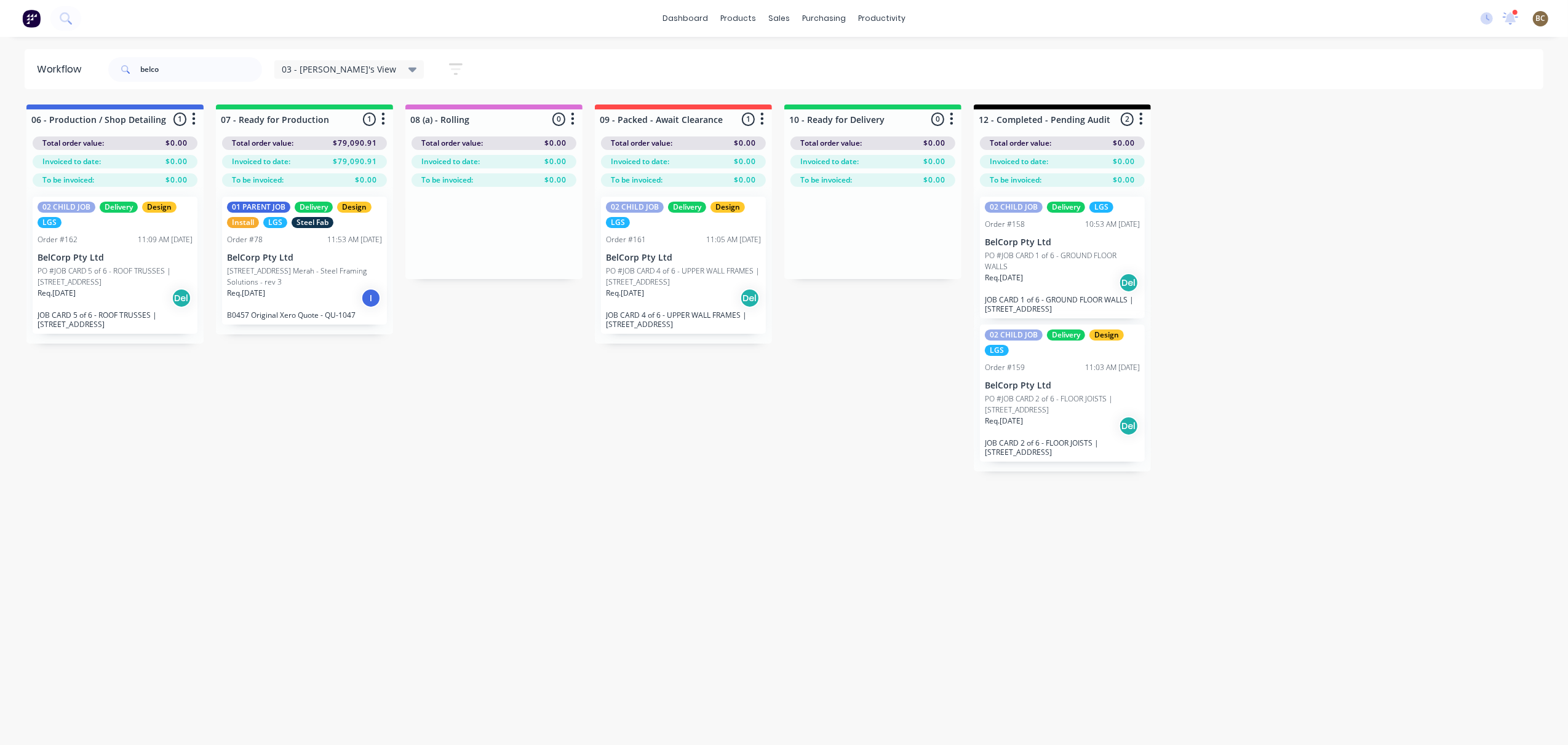
click at [1052, 406] on p "PO #JOB CARD 2 of 6 - FLOOR JOISTS | [STREET_ADDRESS]" at bounding box center [1061, 404] width 155 height 22
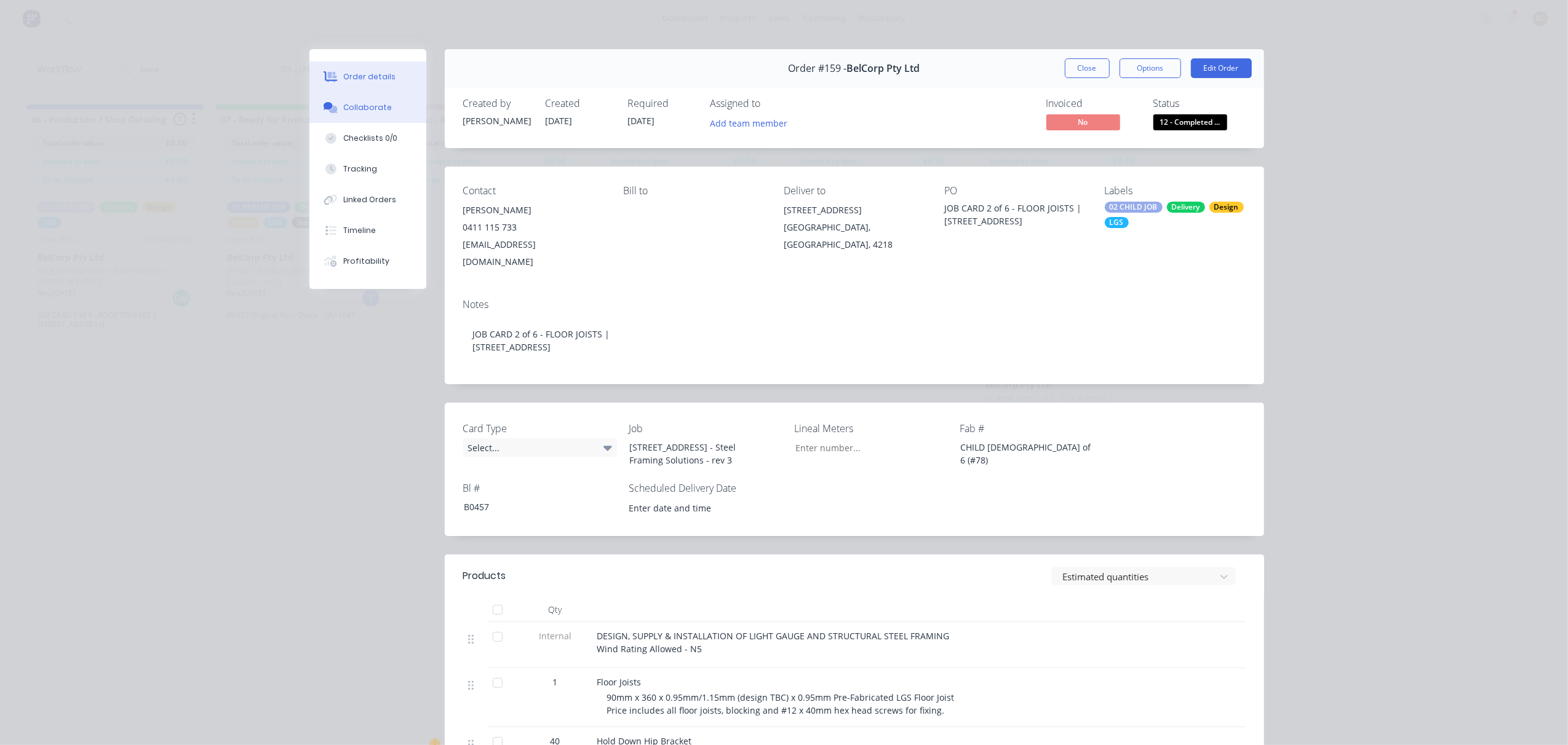
click at [373, 111] on div "Collaborate" at bounding box center [367, 108] width 48 height 11
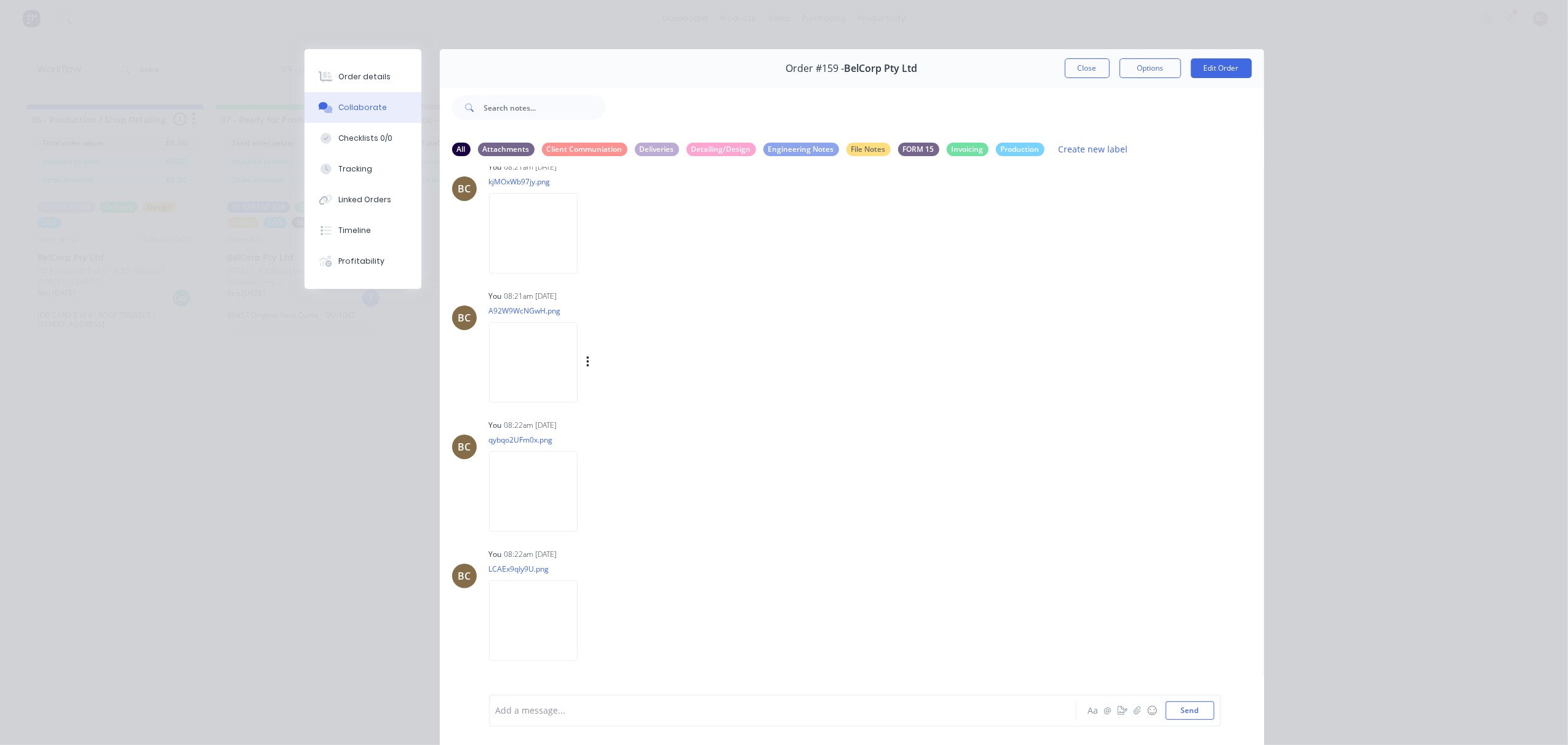
scroll to position [328, 0]
click at [535, 244] on img at bounding box center [533, 229] width 89 height 81
click at [534, 383] on img at bounding box center [533, 358] width 89 height 81
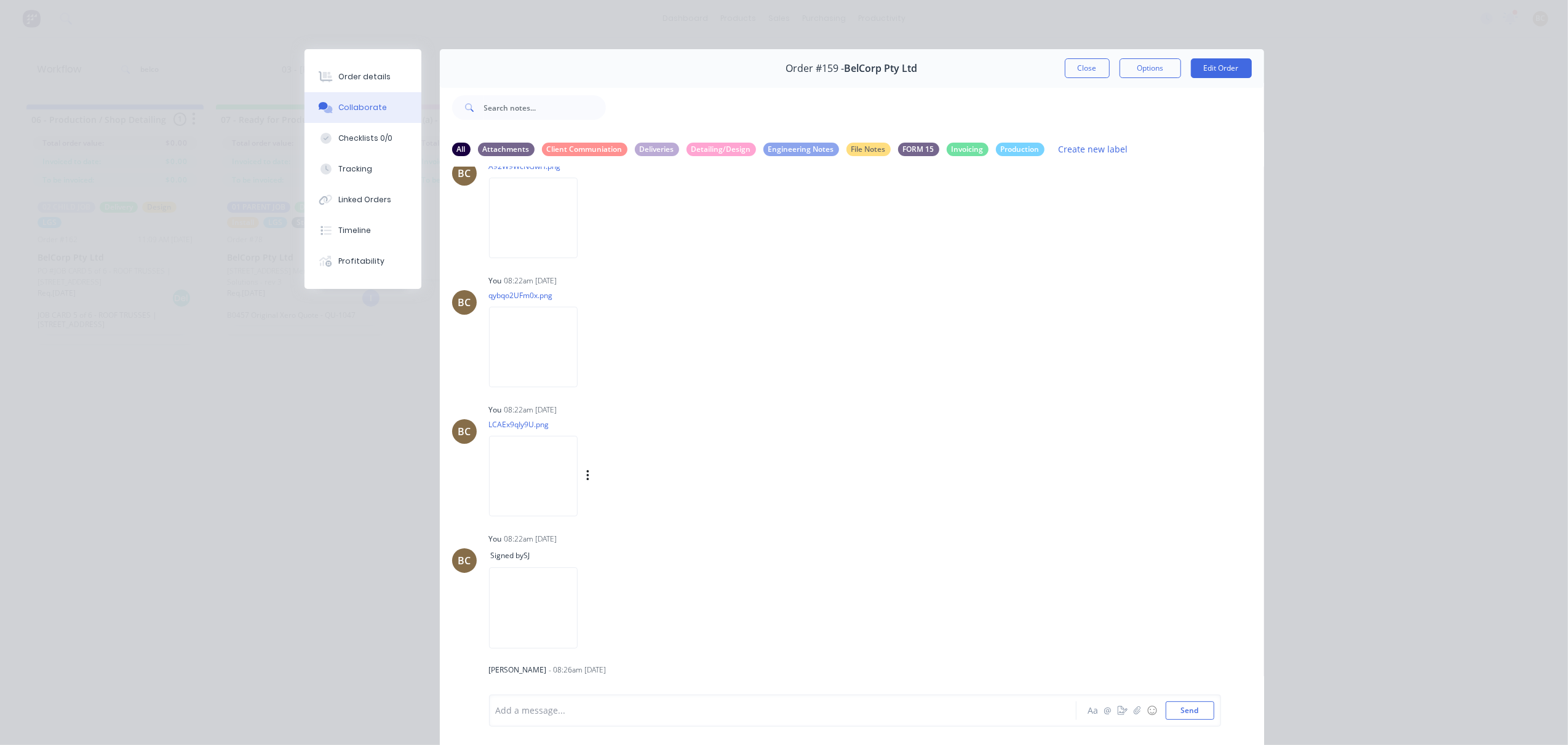
scroll to position [492, 0]
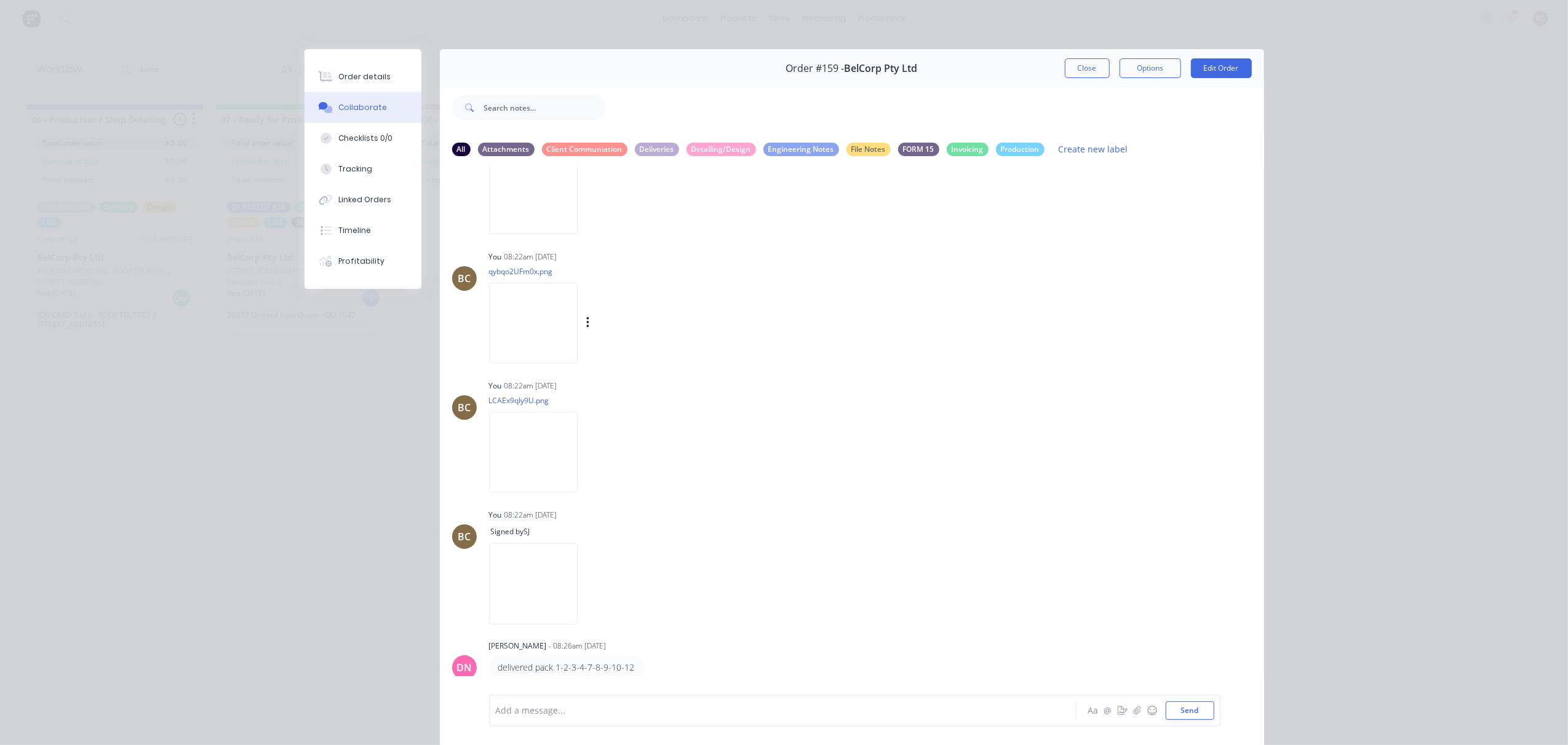
click at [577, 360] on img at bounding box center [533, 323] width 89 height 81
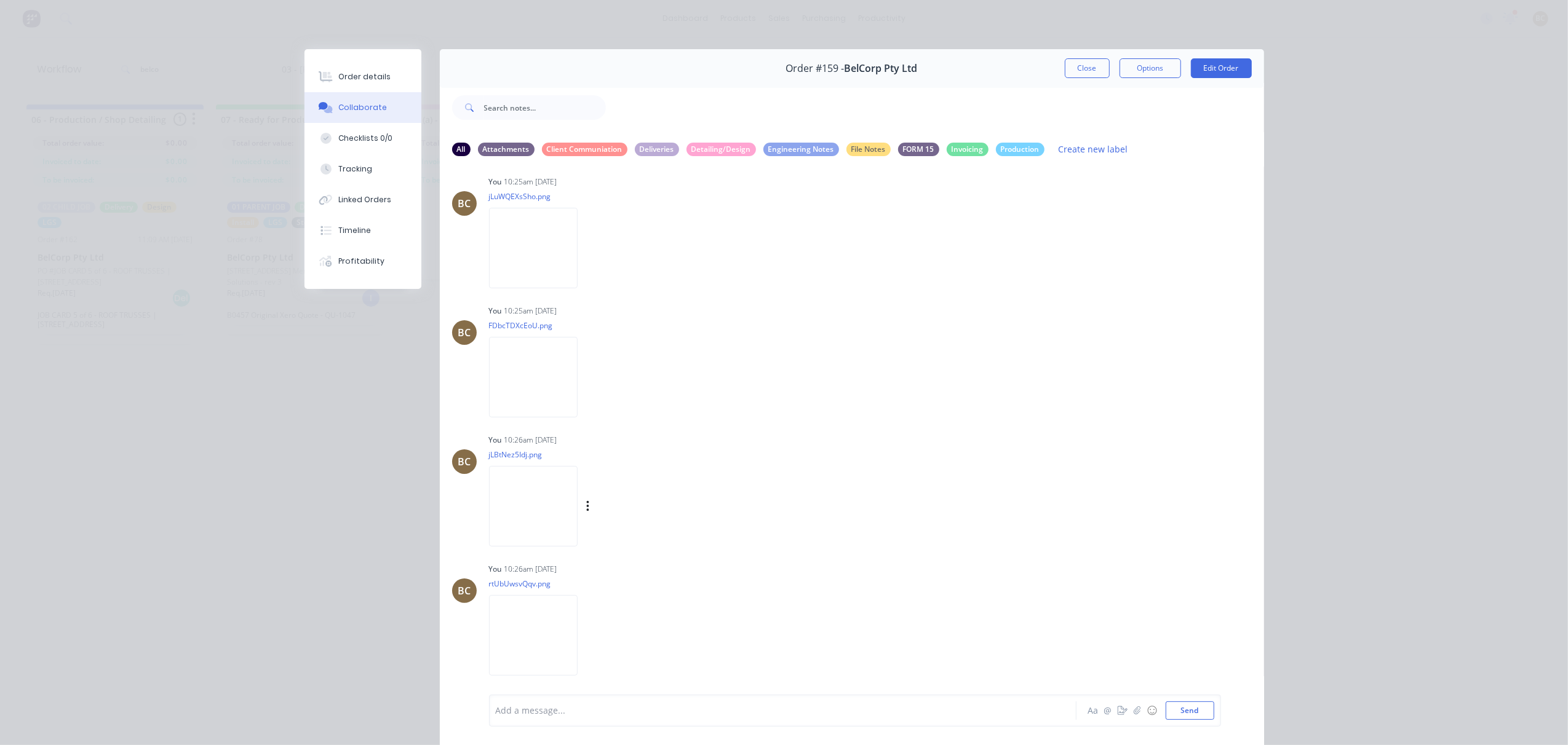
scroll to position [1147, 0]
click at [535, 239] on img at bounding box center [533, 248] width 89 height 81
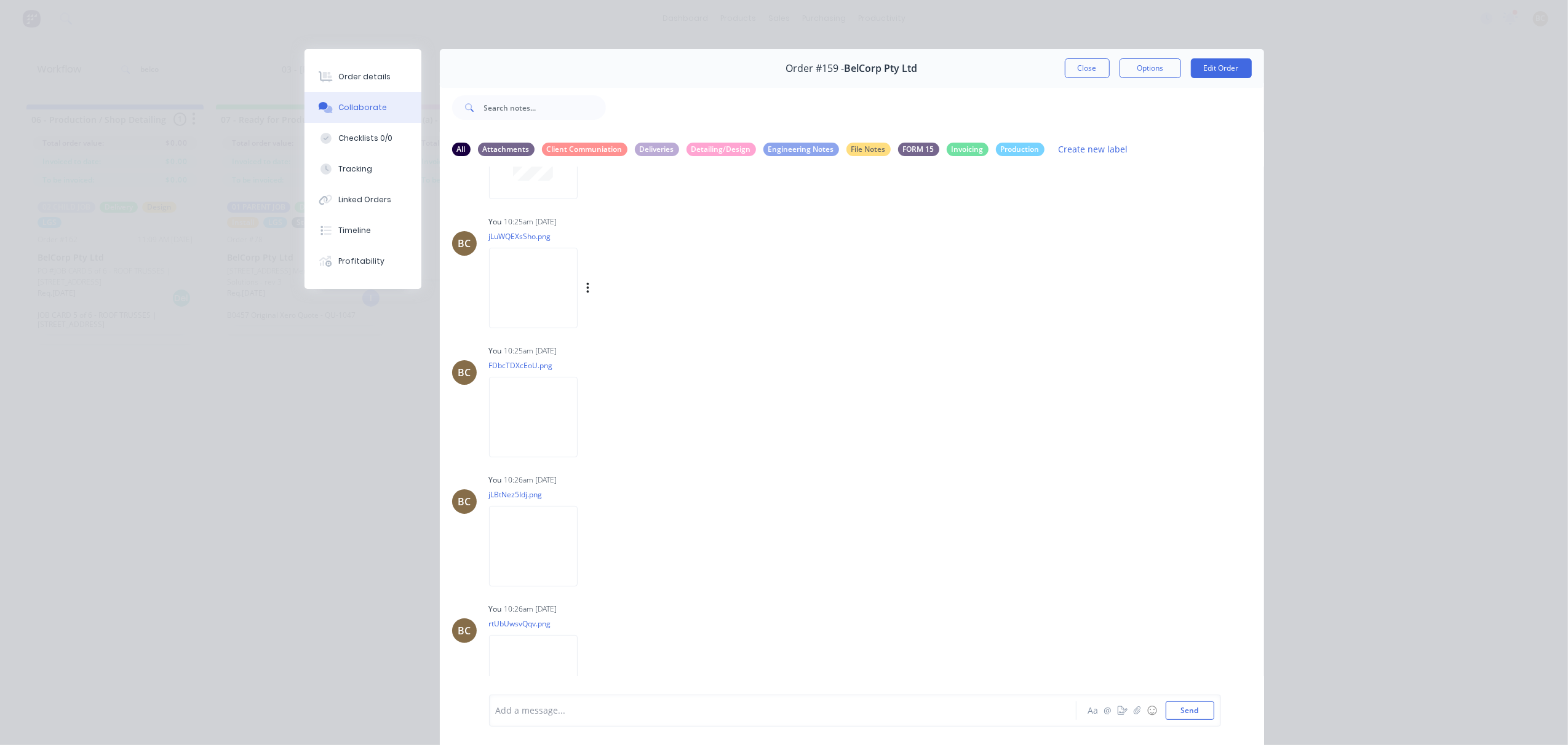
scroll to position [1135, 0]
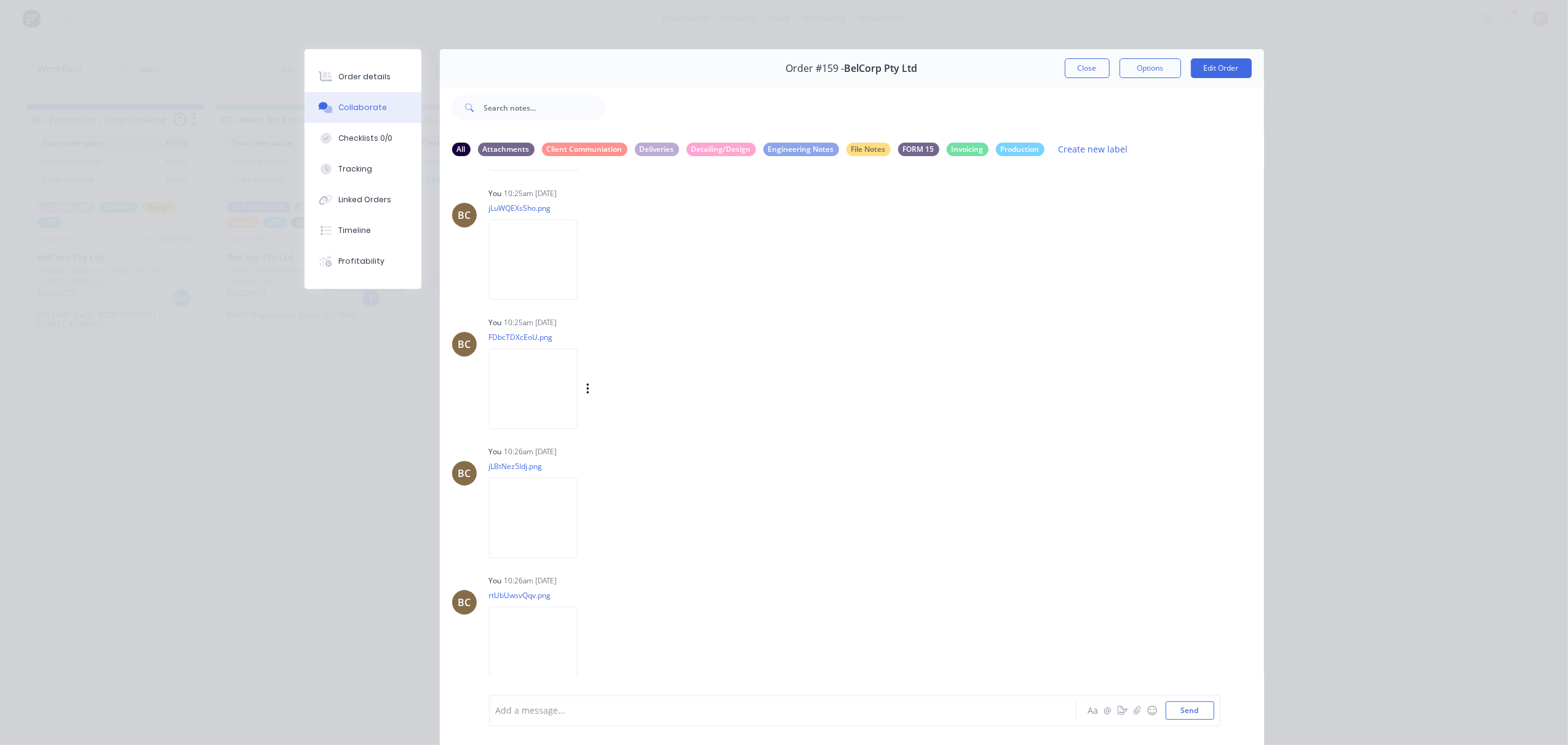
click at [559, 394] on img at bounding box center [533, 389] width 89 height 81
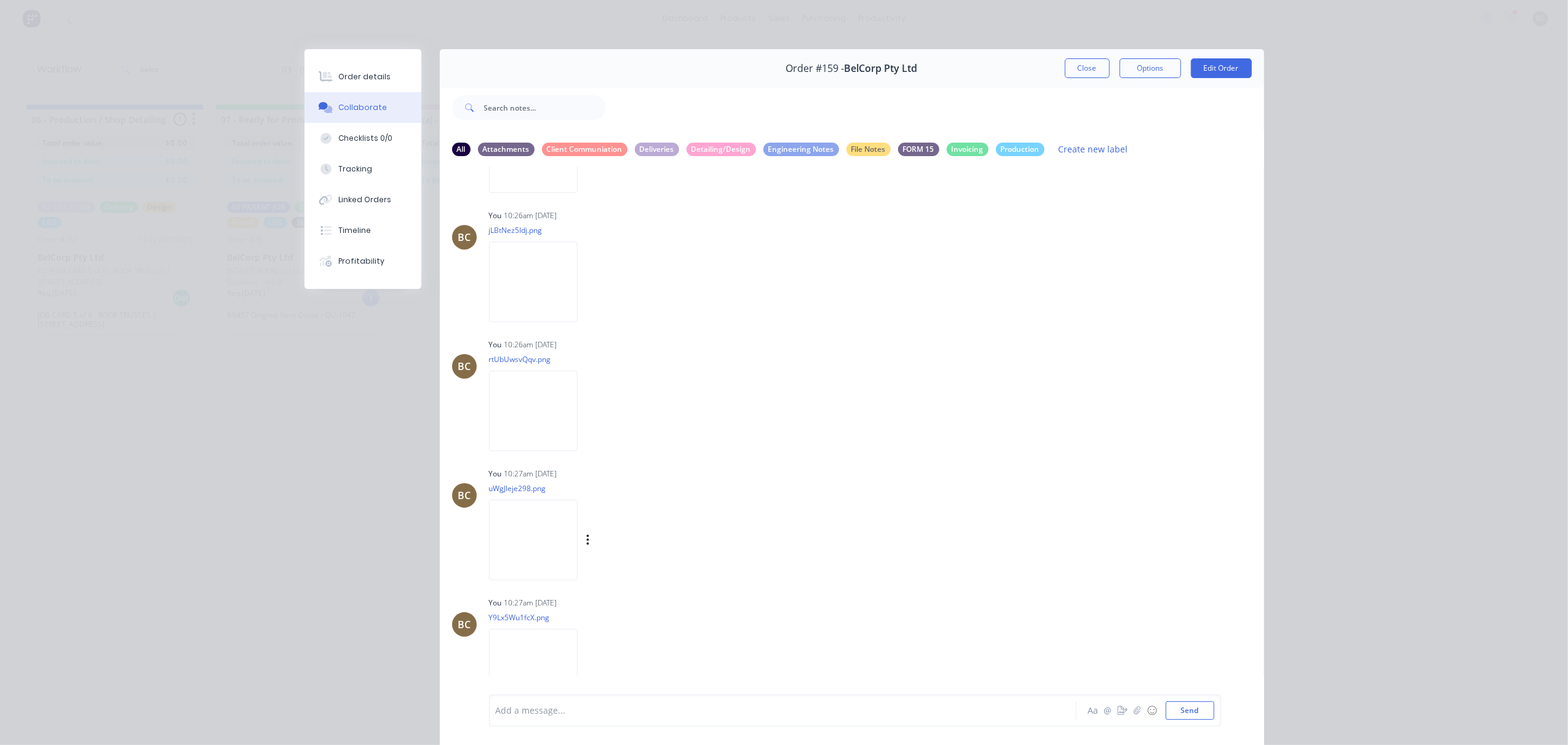
scroll to position [1380, 0]
click at [543, 527] on img at bounding box center [533, 530] width 89 height 81
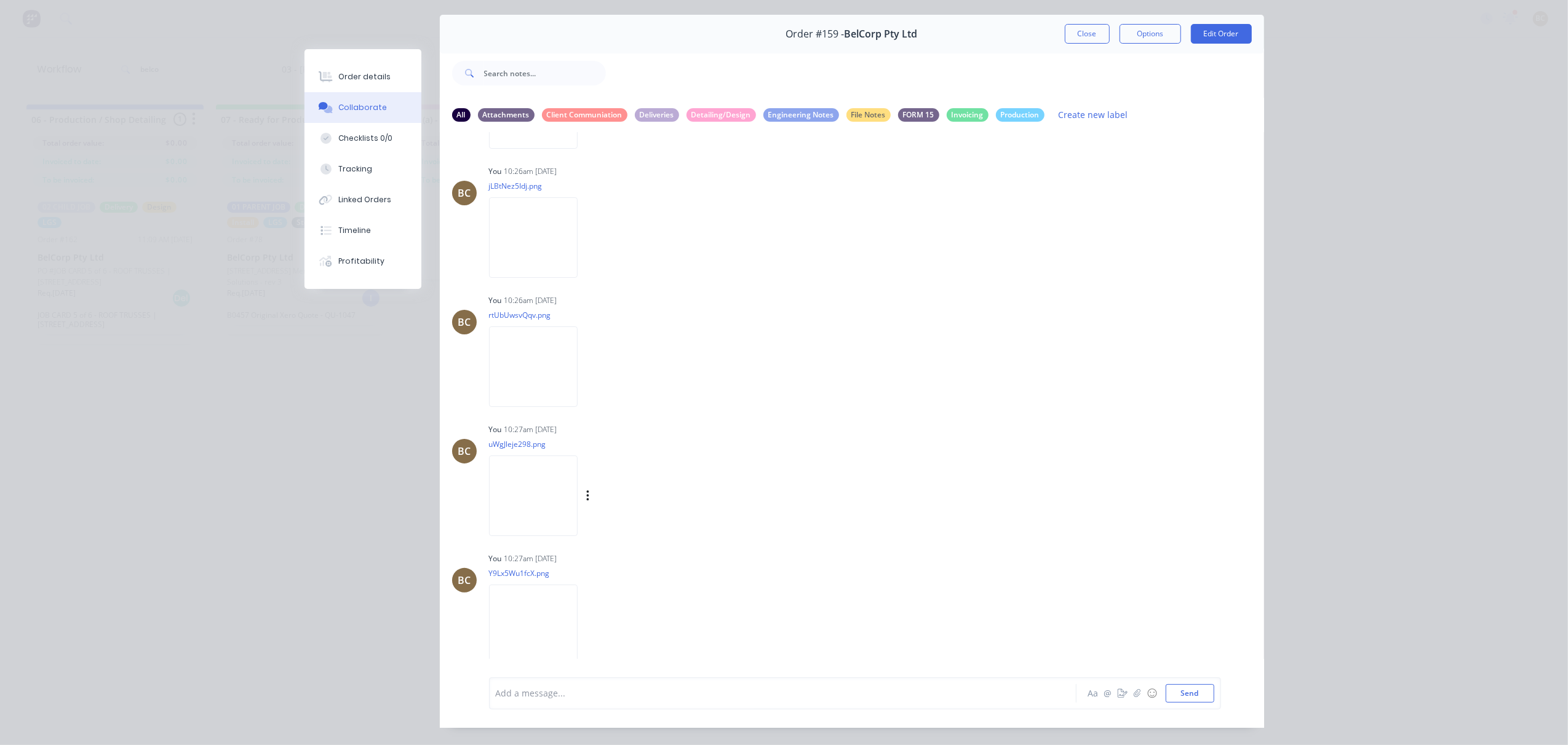
scroll to position [69, 0]
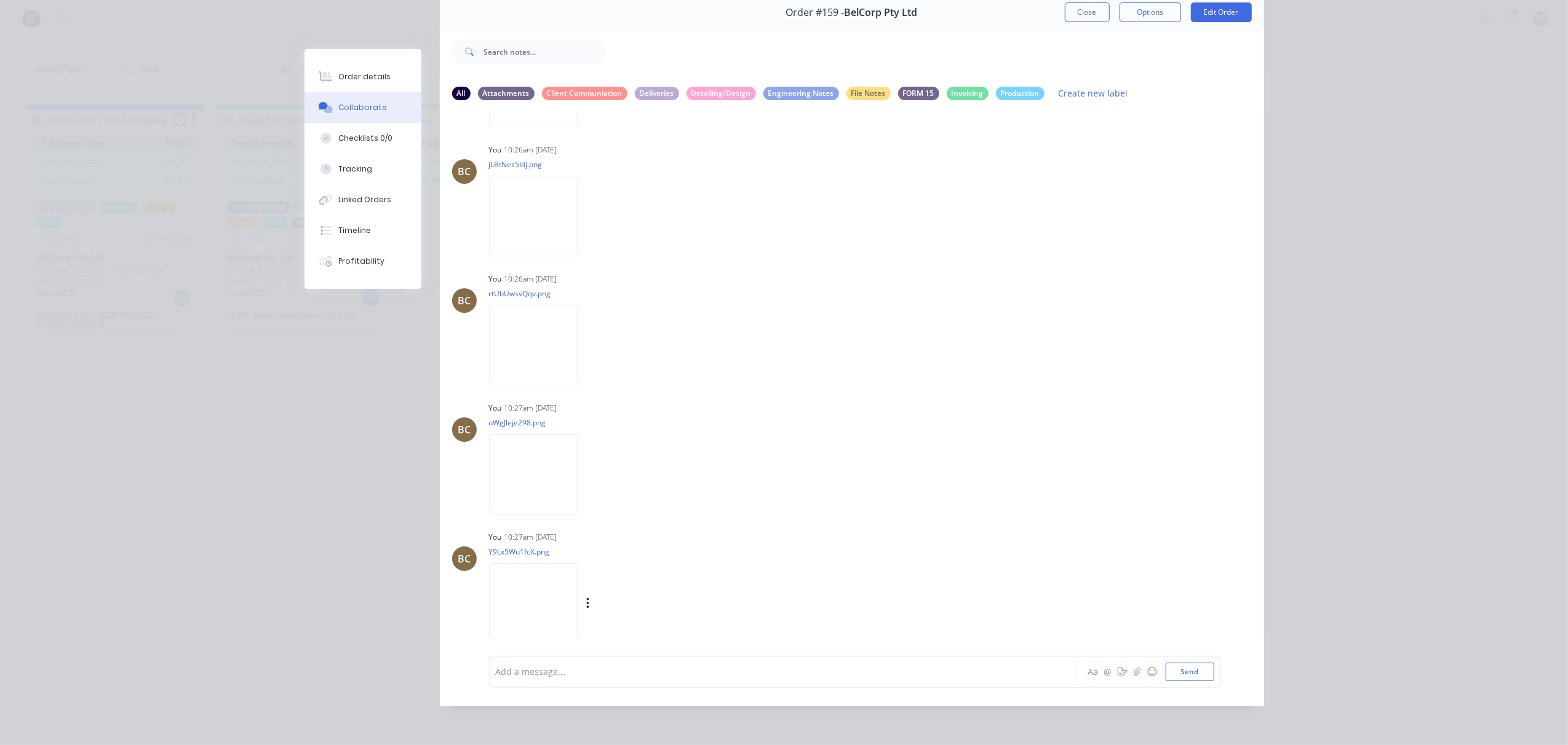
click at [527, 569] on img at bounding box center [533, 603] width 89 height 81
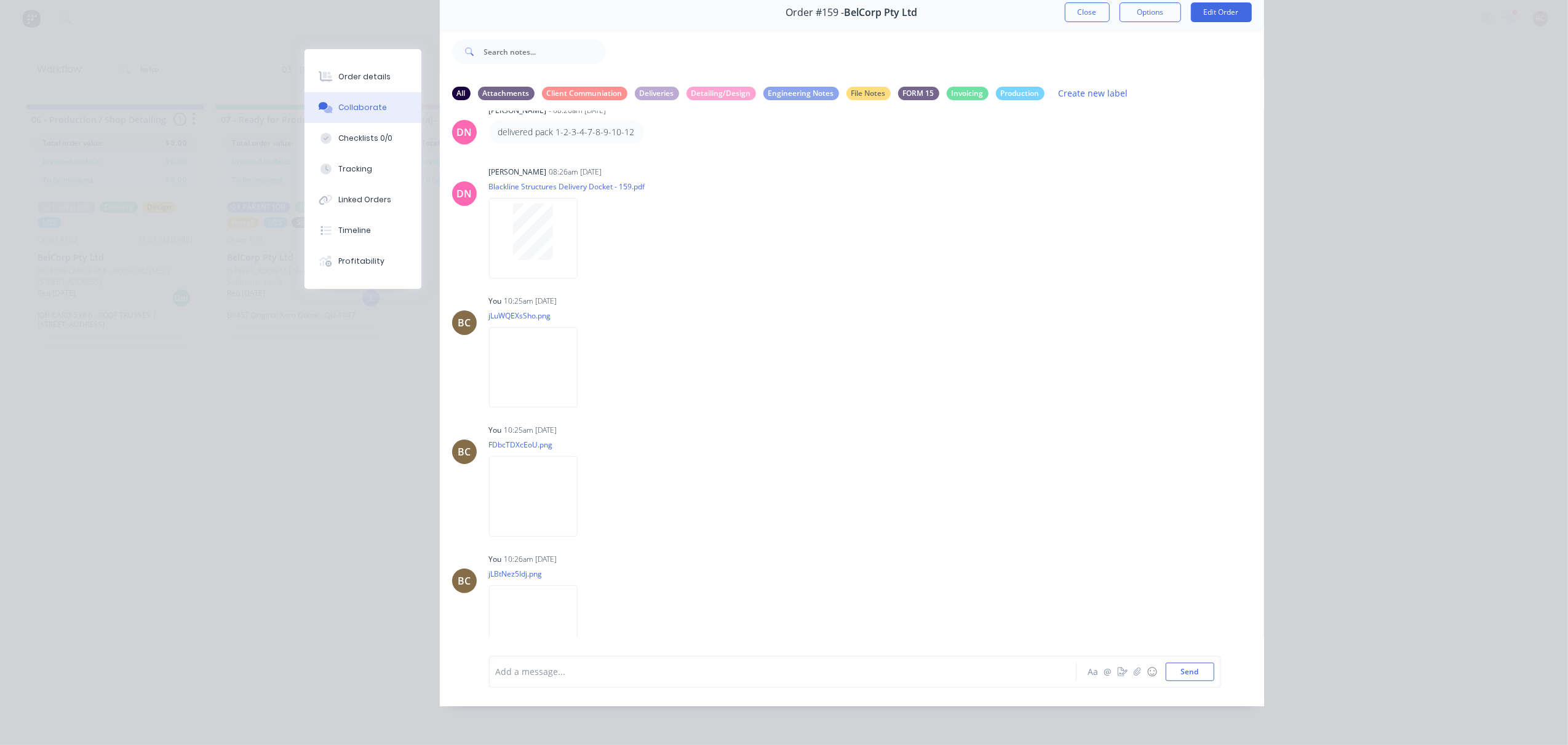
click at [1065, 3] on button "Close" at bounding box center [1088, 13] width 45 height 20
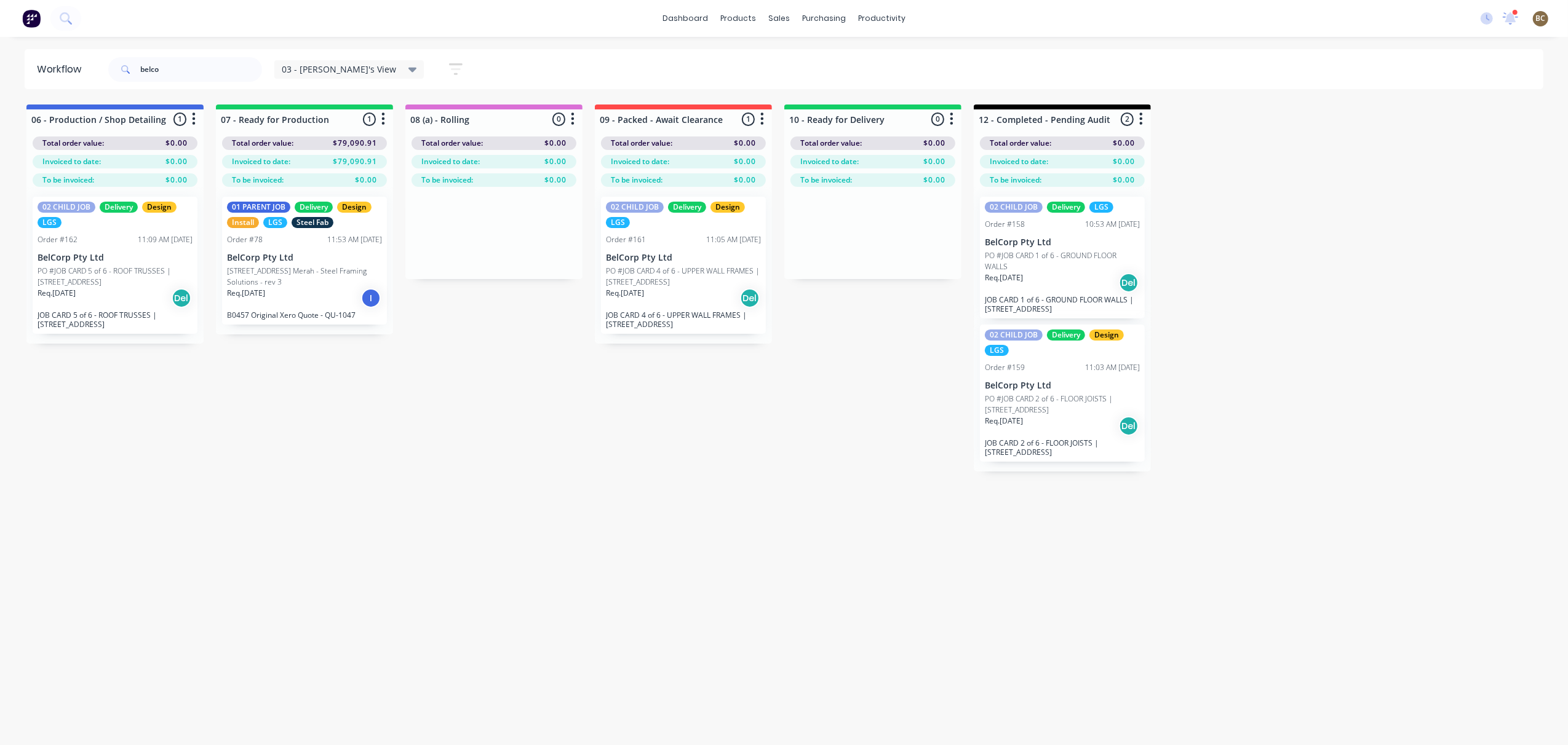
click at [682, 301] on div "Req. [DATE] Del" at bounding box center [683, 298] width 155 height 21
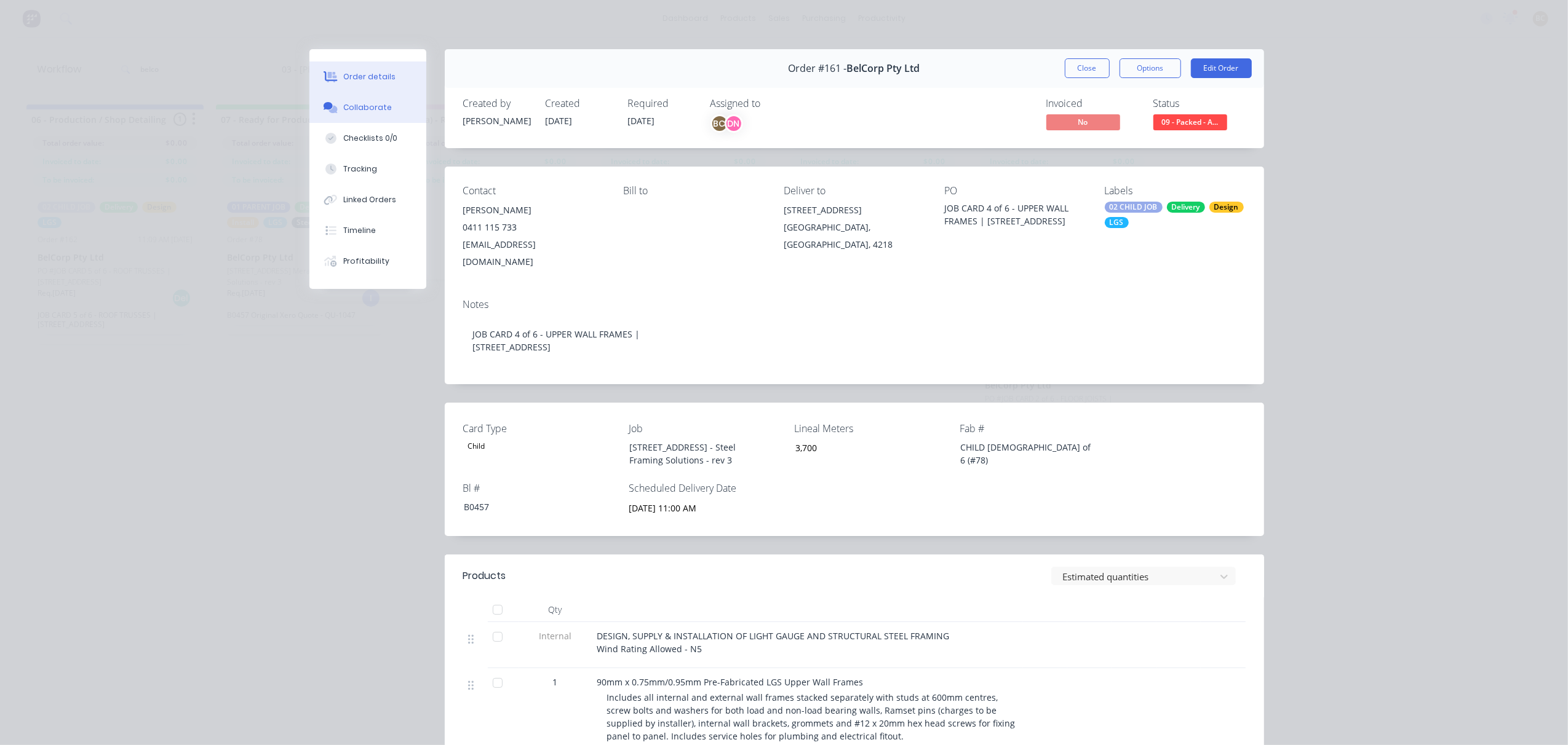
click at [369, 116] on button "Collaborate" at bounding box center [367, 108] width 117 height 31
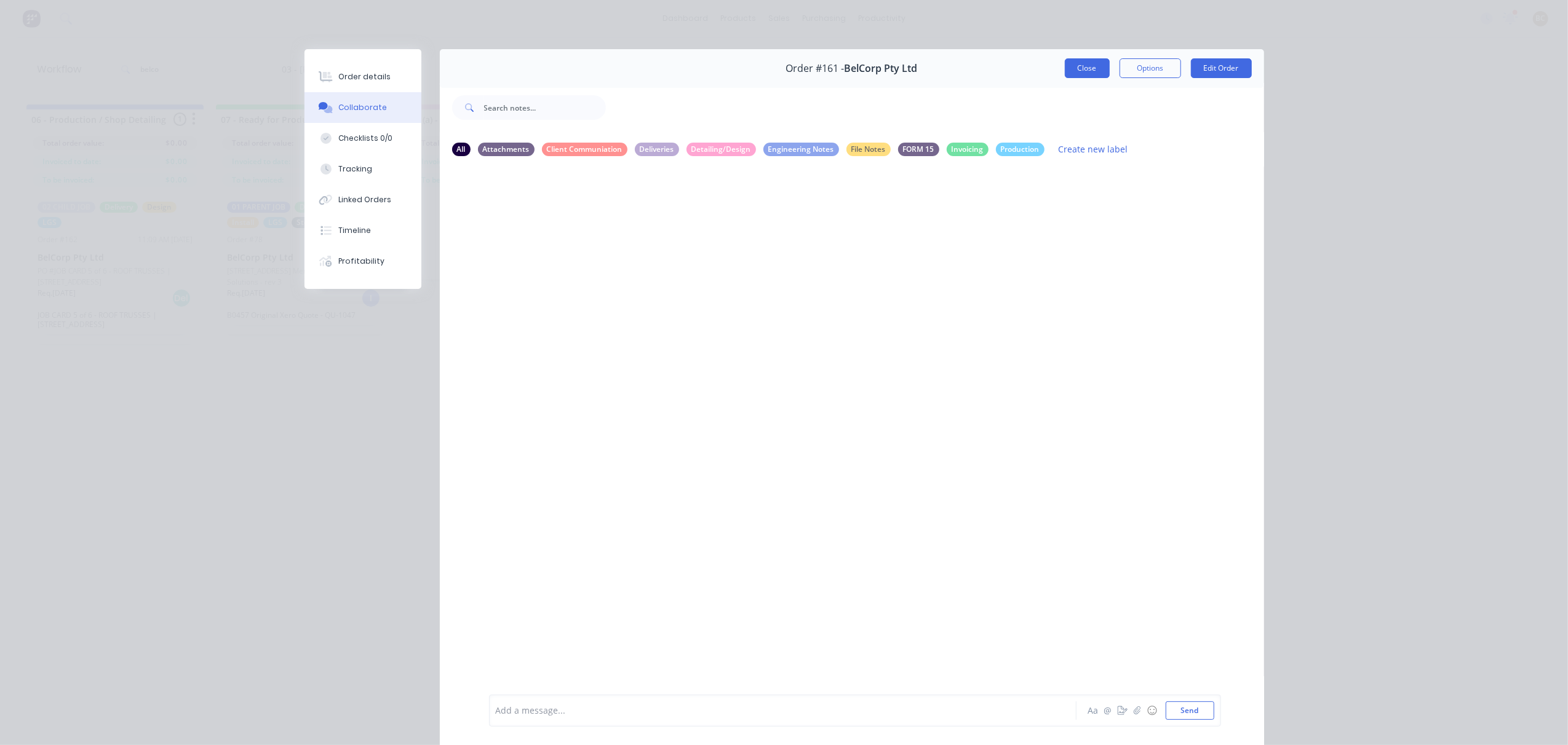
click at [1065, 72] on button "Close" at bounding box center [1088, 68] width 45 height 20
